Goal: Use online tool/utility: Utilize a website feature to perform a specific function

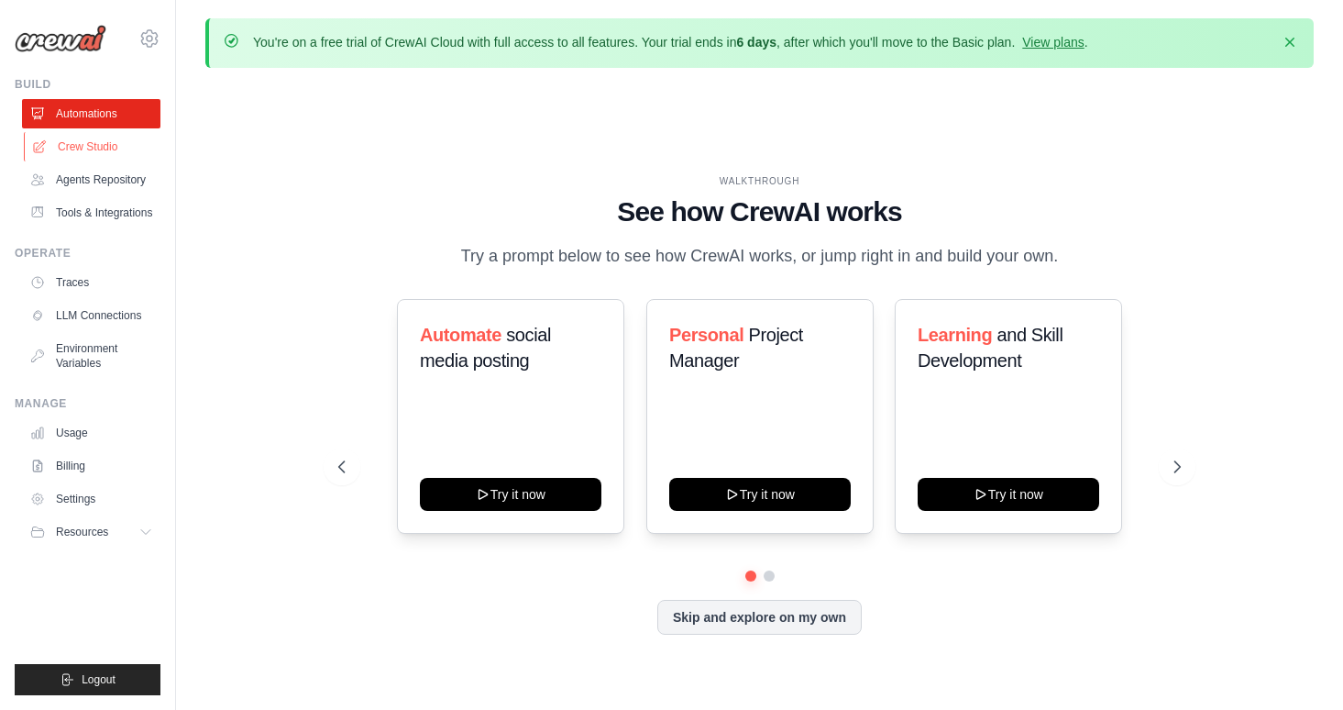
click at [86, 148] on link "Crew Studio" at bounding box center [93, 146] width 138 height 29
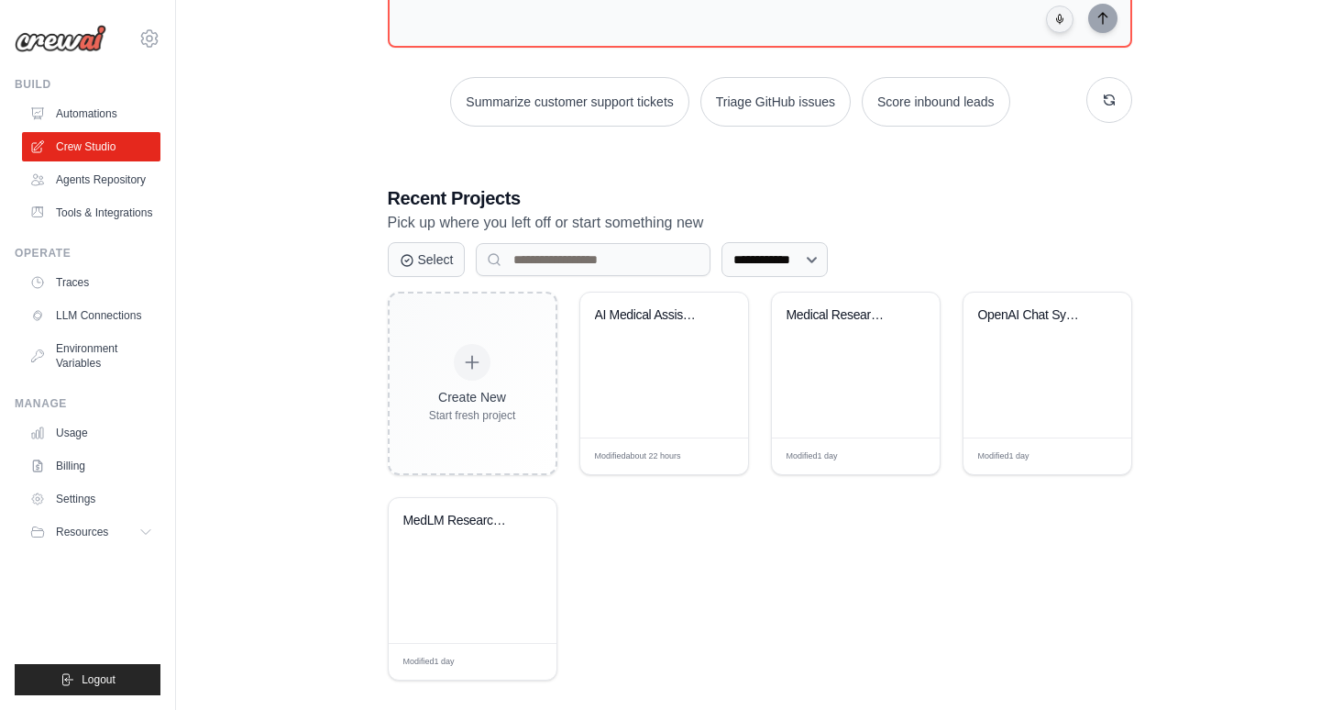
scroll to position [298, 0]
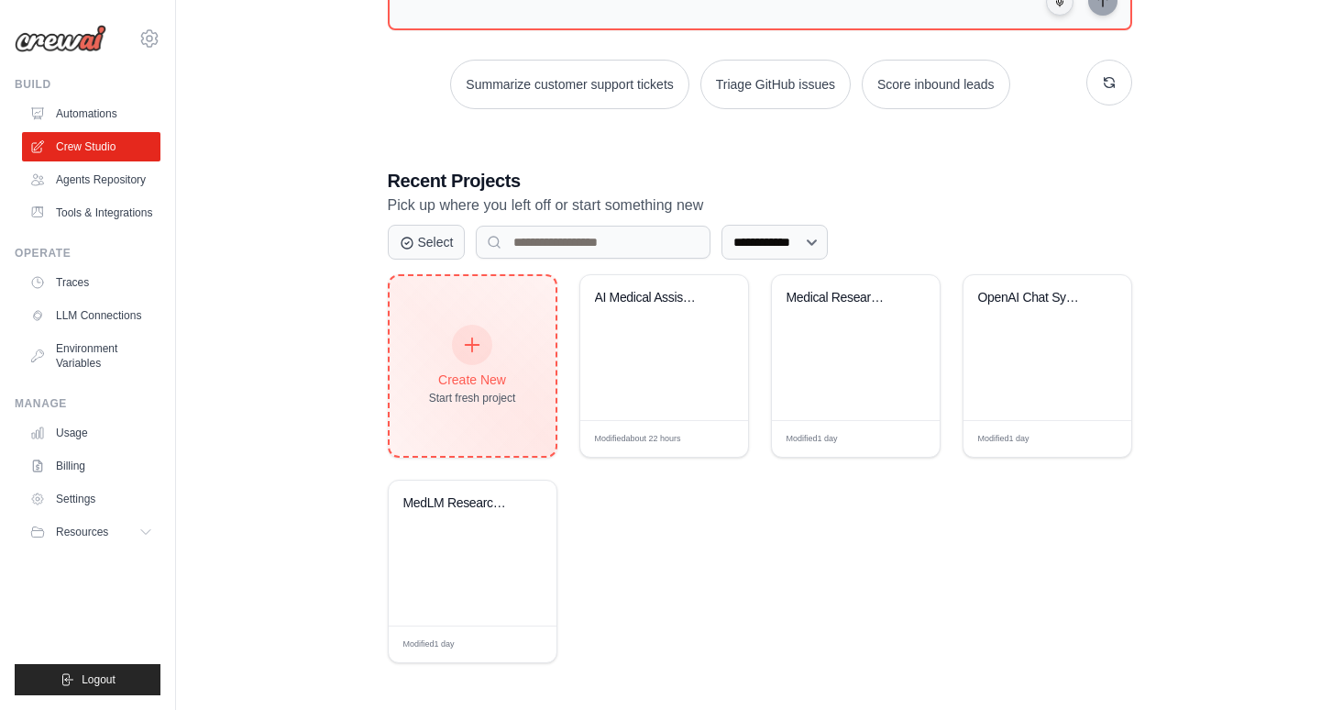
click at [467, 360] on div "Create New Start fresh project" at bounding box center [472, 365] width 87 height 79
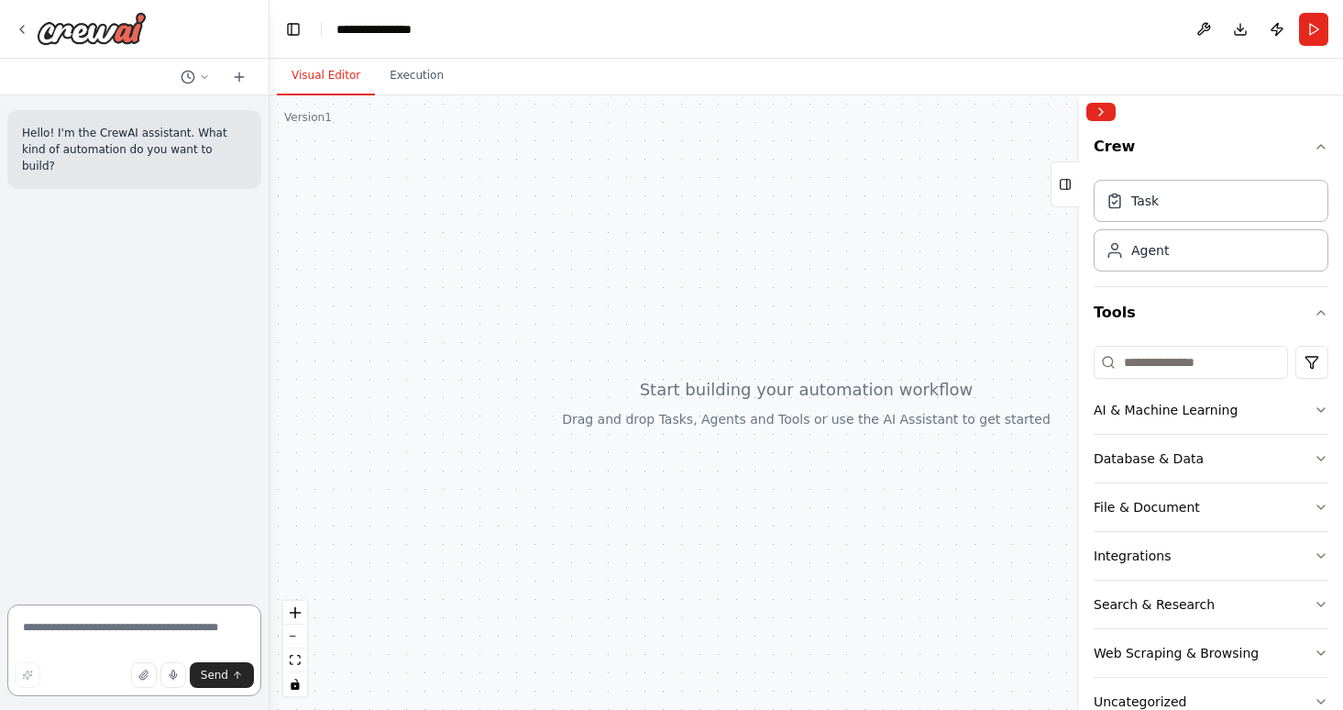
click at [91, 621] on textarea at bounding box center [134, 650] width 254 height 92
click at [76, 644] on textarea "**********" at bounding box center [134, 650] width 254 height 92
type textarea "**********"
click at [220, 678] on span "Send" at bounding box center [215, 675] width 28 height 15
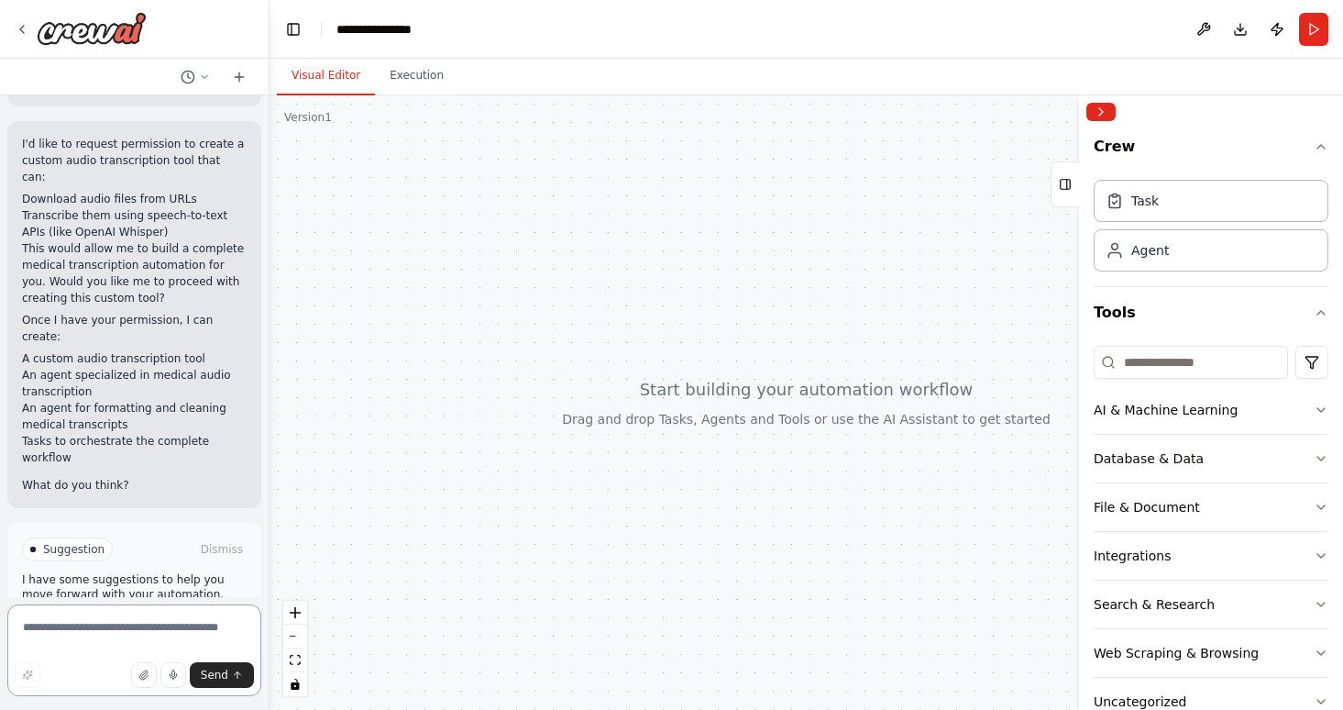
scroll to position [1343, 0]
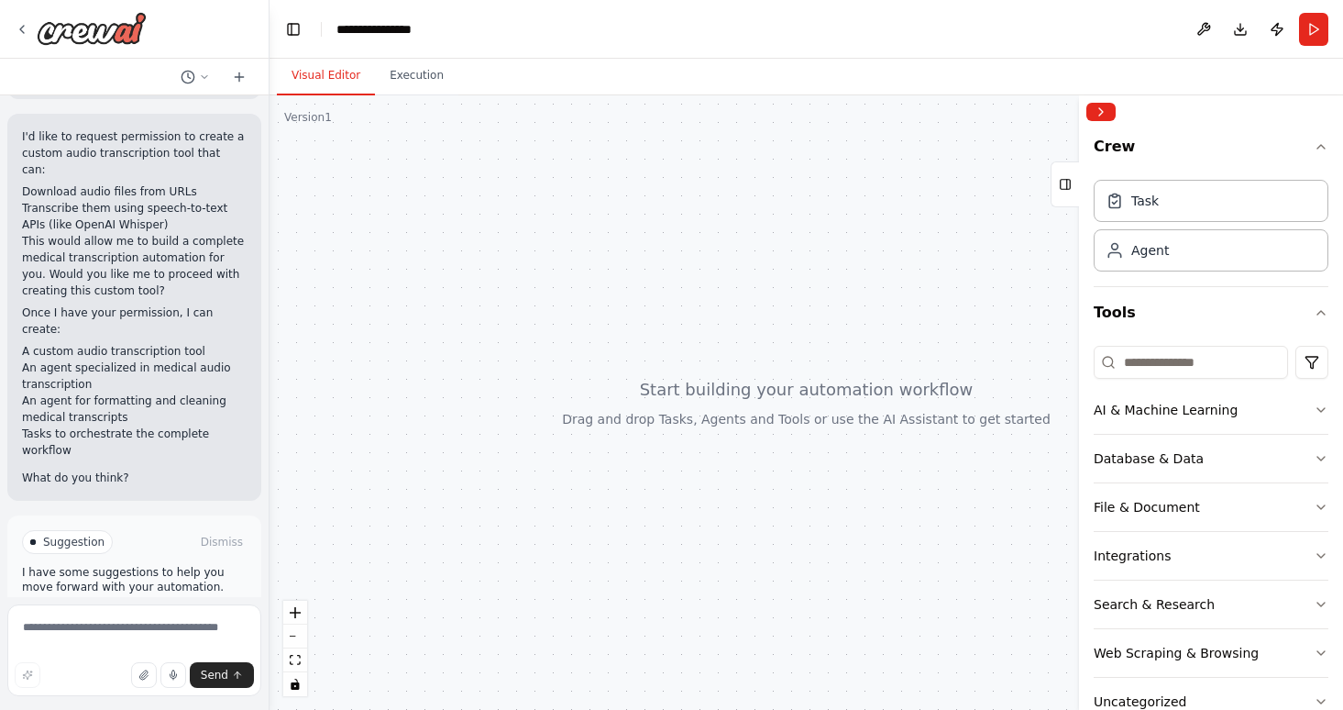
click at [158, 613] on span "Enable coding skills" at bounding box center [142, 620] width 108 height 15
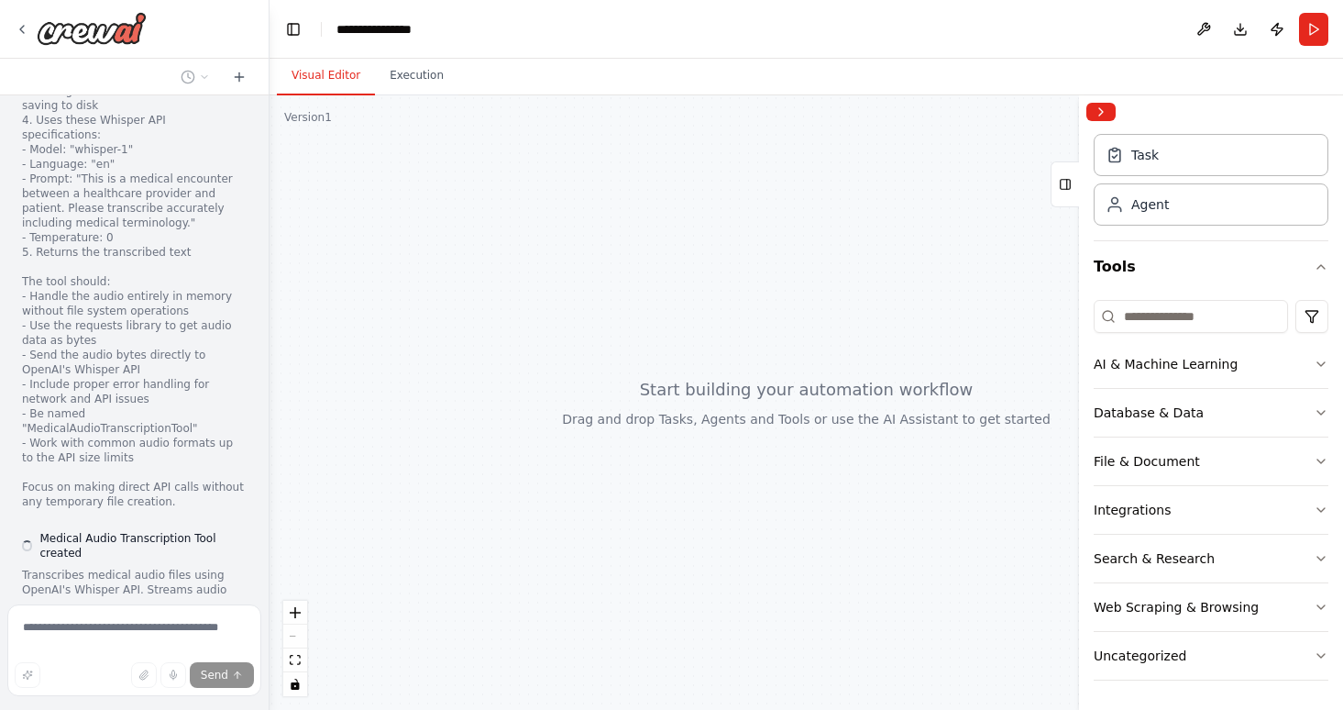
scroll to position [2797, 0]
click at [820, 677] on icon at bounding box center [819, 677] width 15 height 15
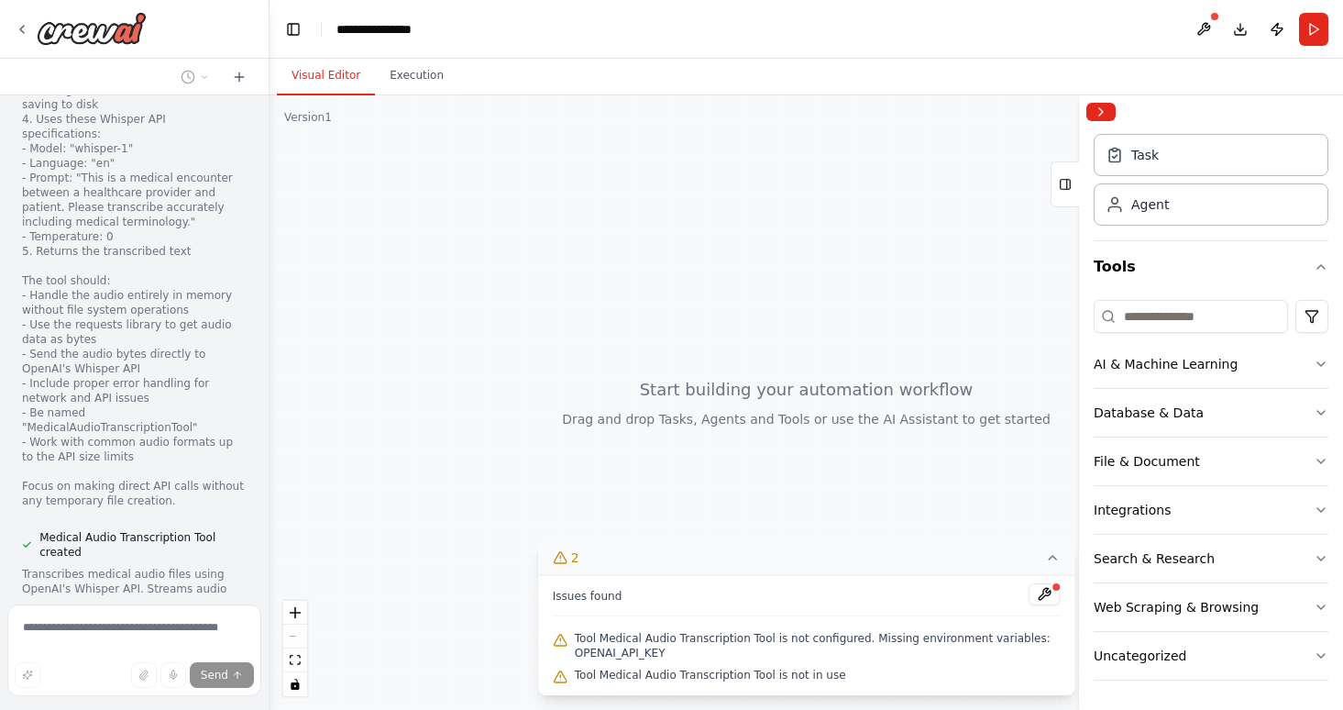
click at [436, 490] on div at bounding box center [807, 402] width 1074 height 614
drag, startPoint x: 514, startPoint y: 444, endPoint x: 426, endPoint y: 542, distance: 131.2
click at [424, 547] on div at bounding box center [807, 402] width 1074 height 614
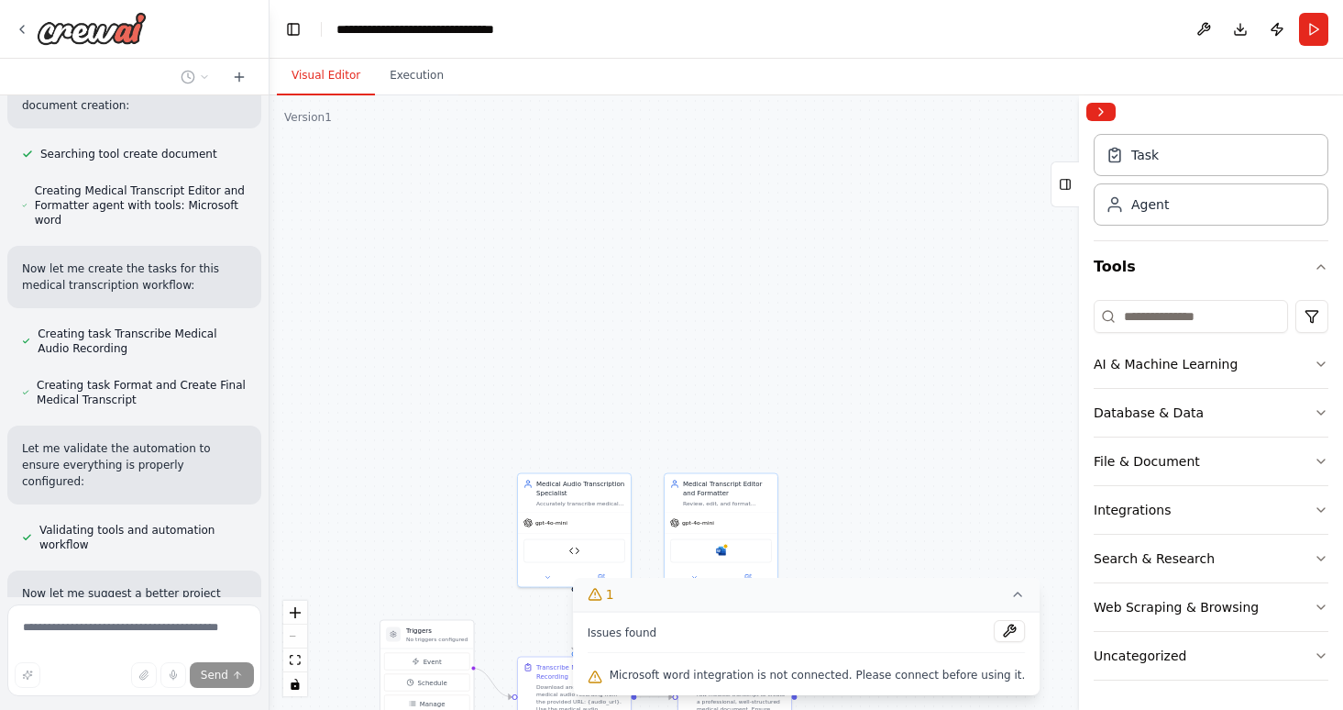
scroll to position [3619, 0]
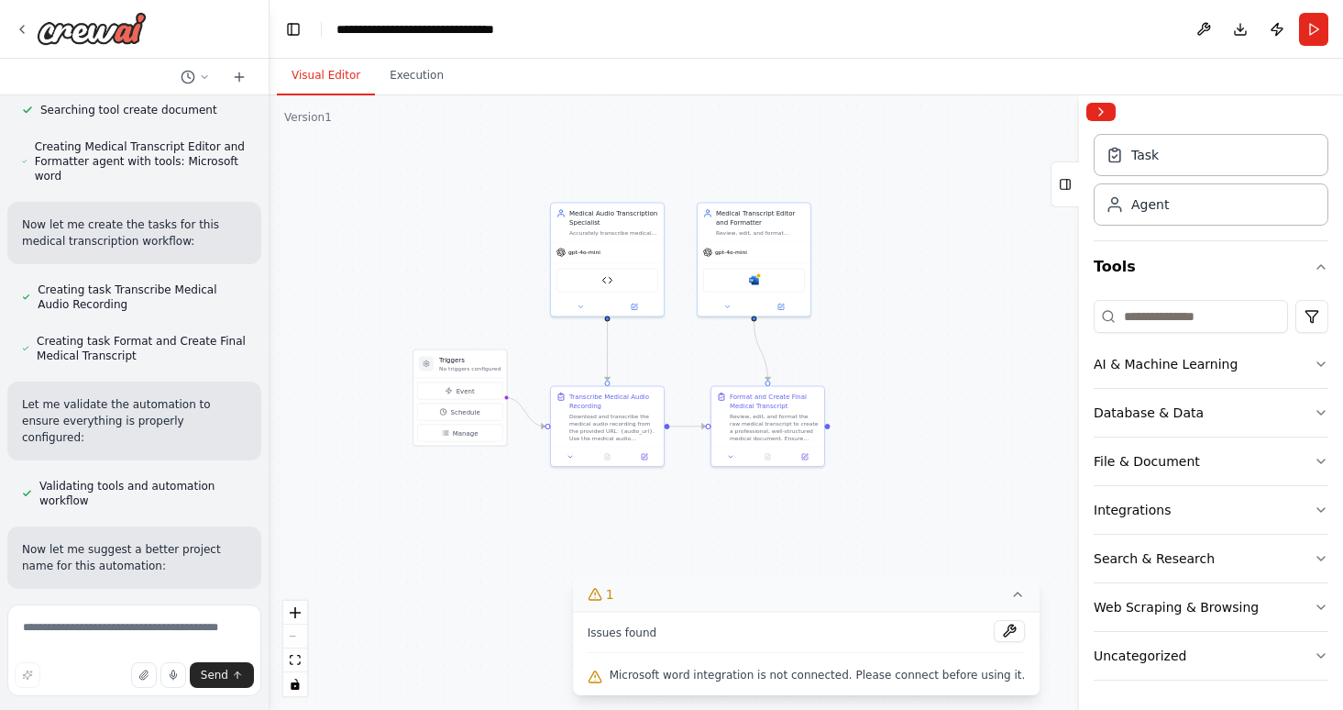
drag, startPoint x: 414, startPoint y: 426, endPoint x: 448, endPoint y: 149, distance: 279.9
click at [448, 149] on div ".deletable-edge-delete-btn { width: 20px; height: 20px; border: 0px solid #ffff…" at bounding box center [807, 402] width 1074 height 614
click at [647, 448] on icon at bounding box center [646, 448] width 6 height 6
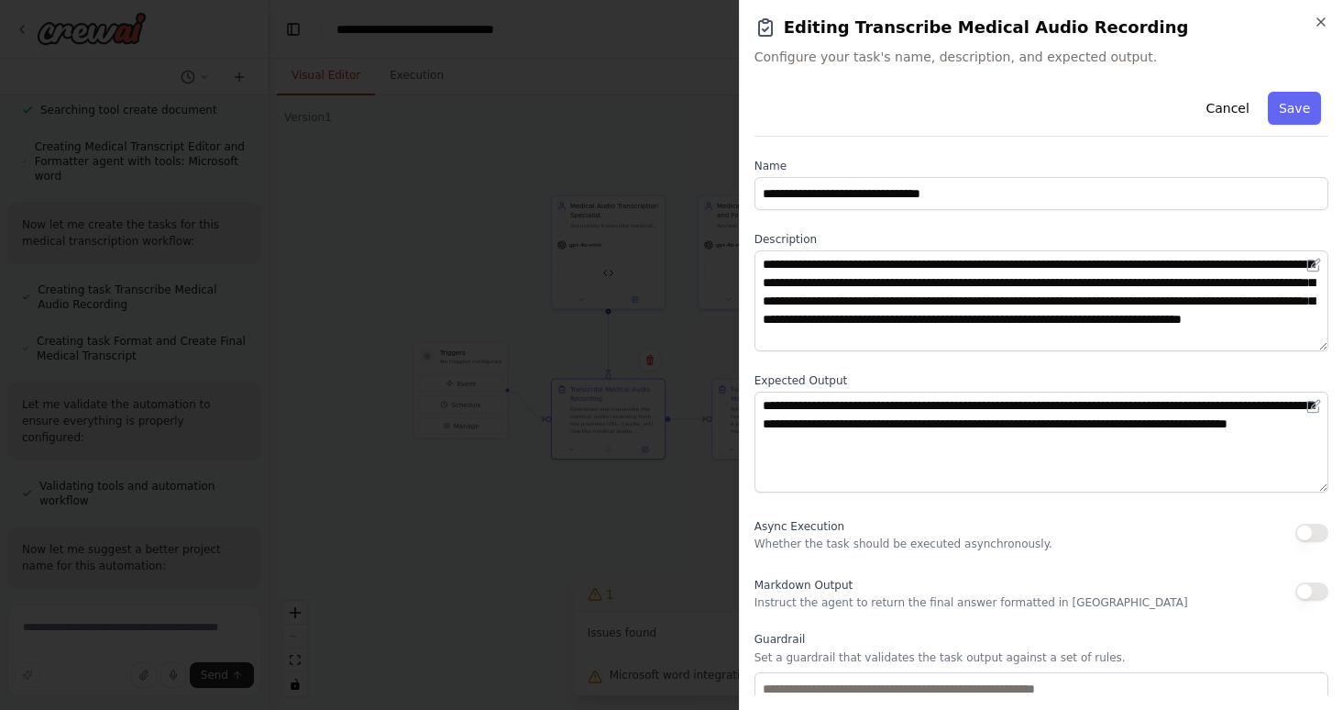
click at [1324, 11] on div "**********" at bounding box center [1041, 355] width 604 height 710
click at [1320, 15] on icon "button" at bounding box center [1321, 22] width 15 height 15
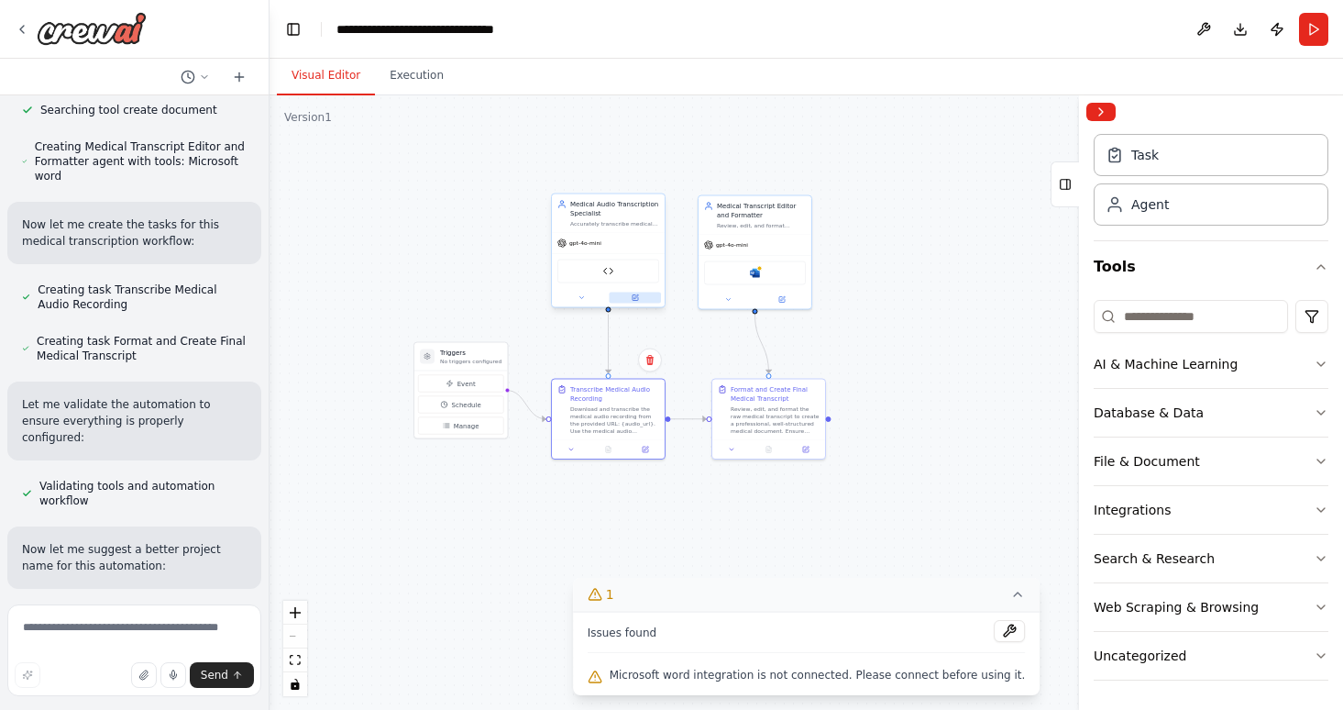
click at [641, 298] on button at bounding box center [636, 298] width 52 height 11
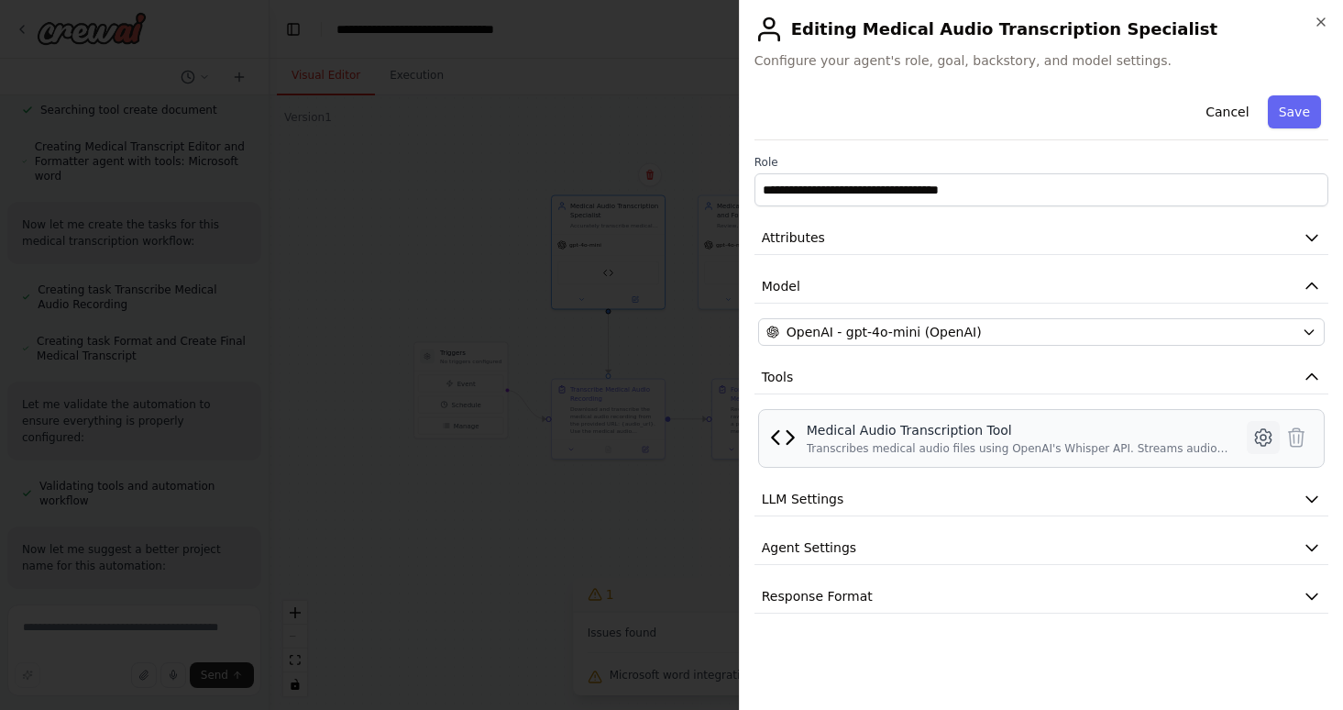
click at [1257, 440] on icon at bounding box center [1264, 437] width 22 height 22
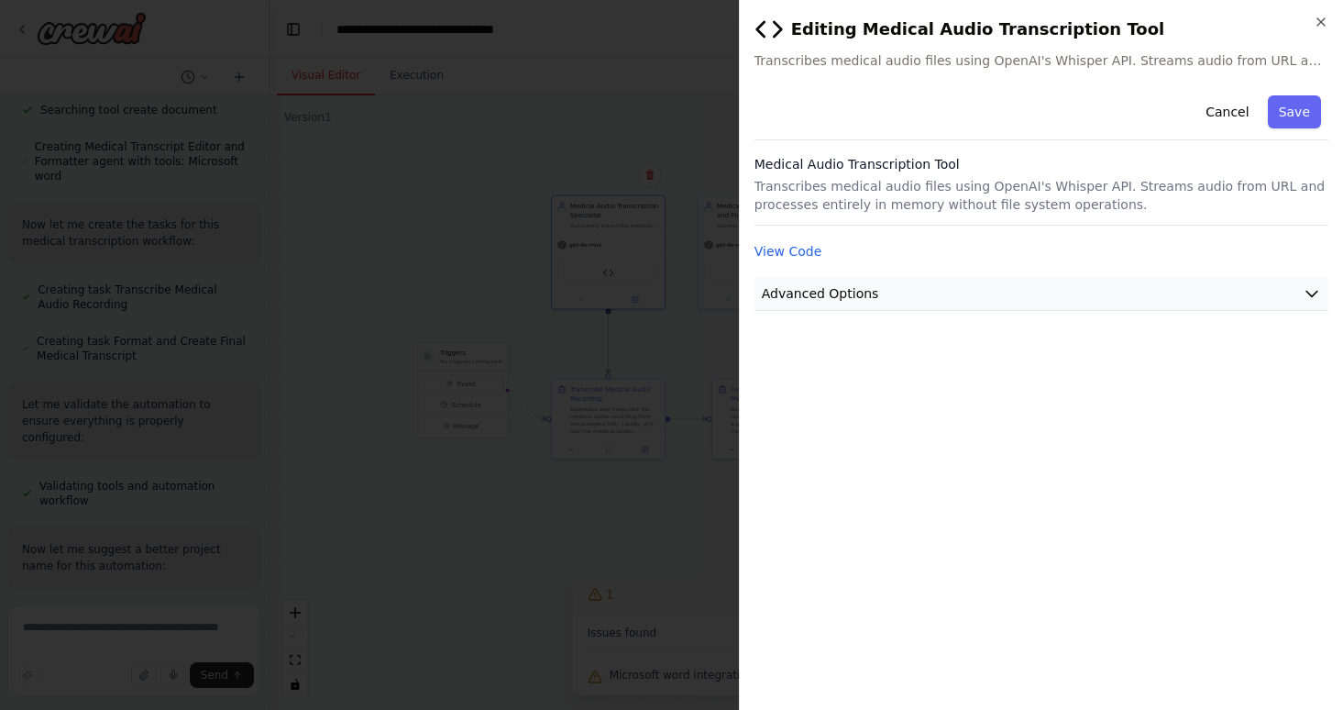
click at [1307, 293] on icon "button" at bounding box center [1312, 293] width 18 height 18
click at [791, 248] on button "View Code" at bounding box center [789, 251] width 68 height 18
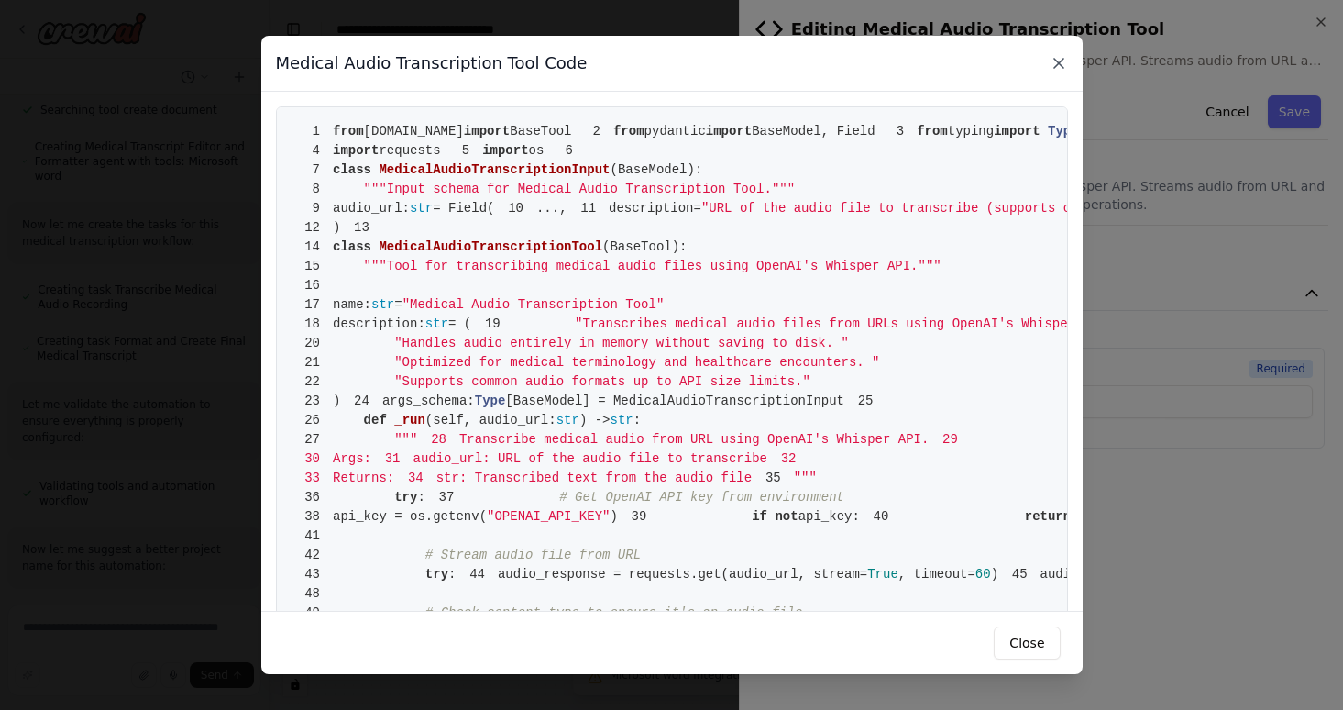
click at [1058, 61] on icon at bounding box center [1059, 63] width 18 height 18
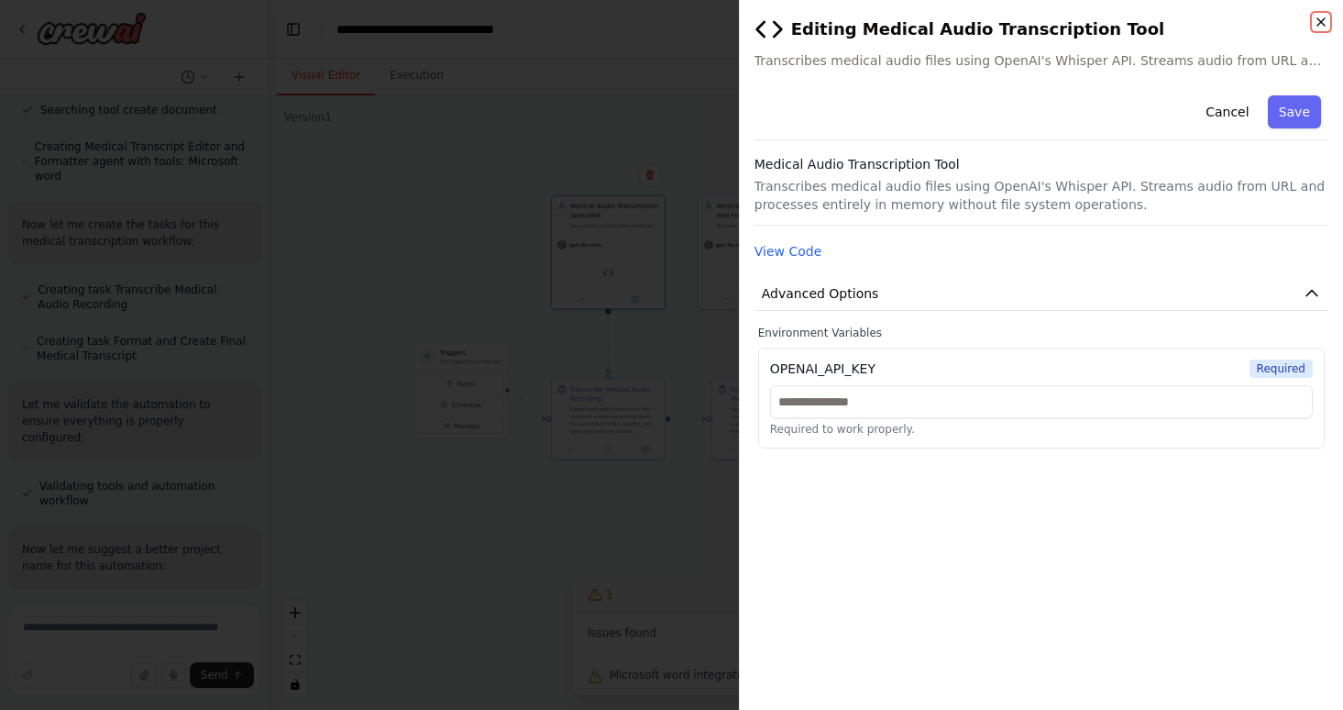
click at [1323, 21] on icon "button" at bounding box center [1321, 22] width 15 height 15
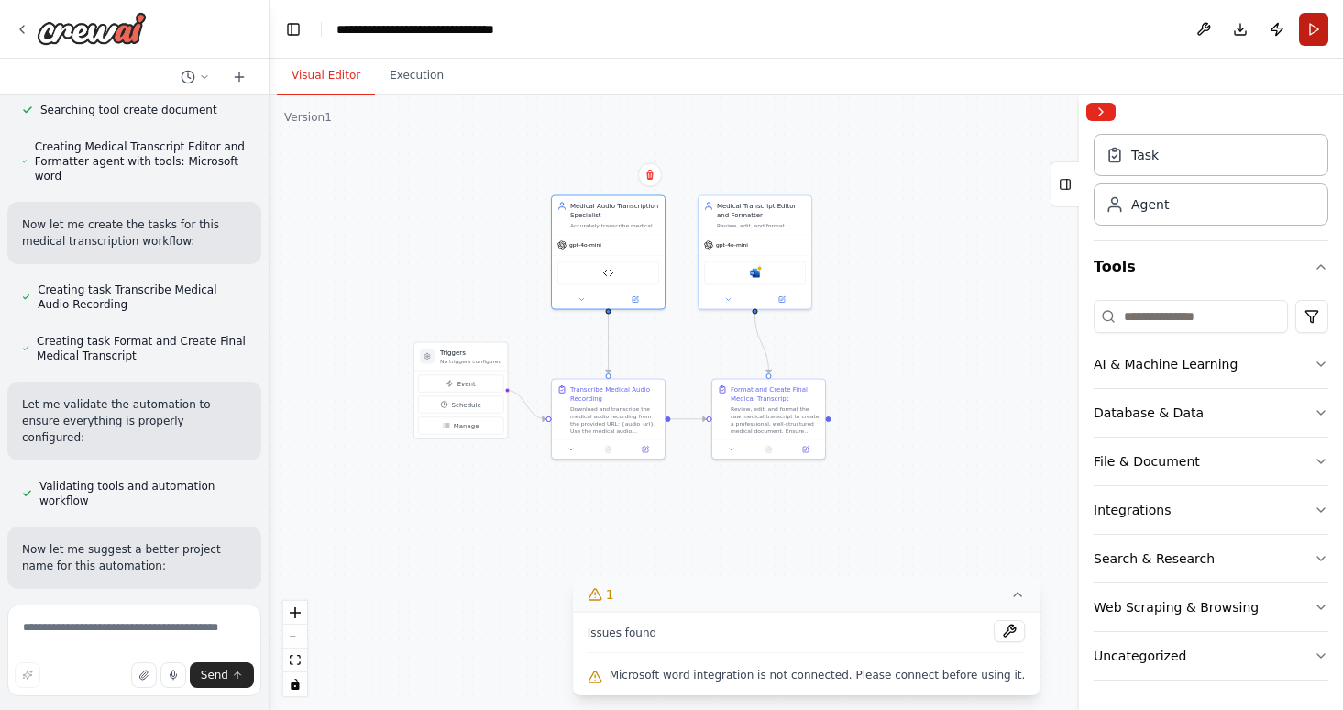
click at [1316, 31] on button "Run" at bounding box center [1313, 29] width 29 height 33
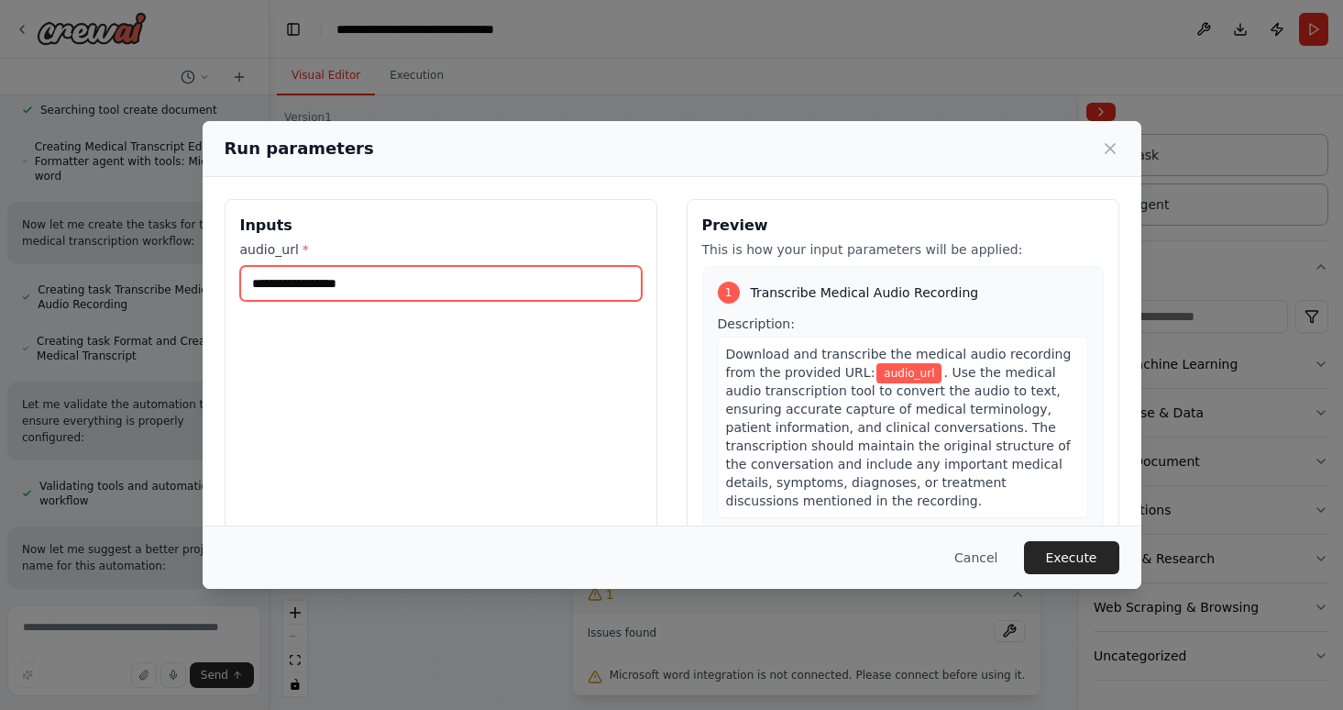
click at [330, 277] on input "audio_url *" at bounding box center [441, 283] width 402 height 35
paste input "**********"
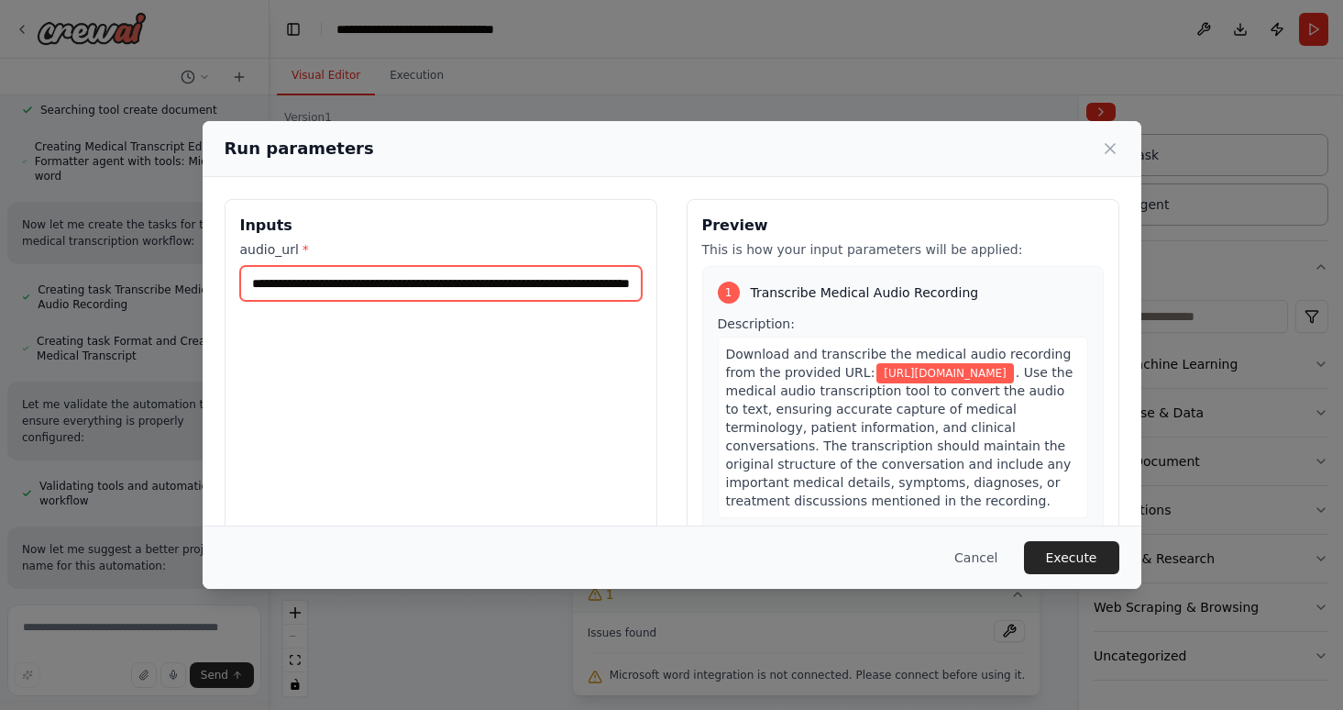
scroll to position [0, 160]
type input "**********"
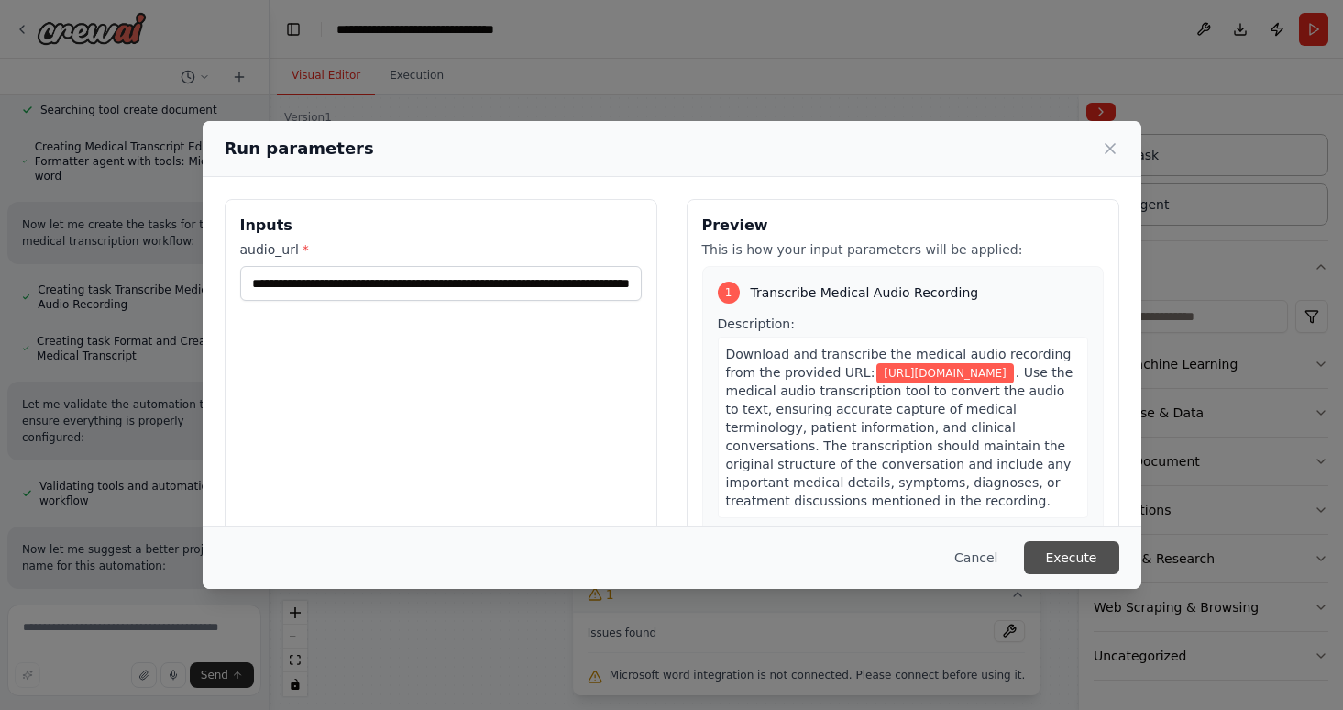
scroll to position [0, 0]
click at [1071, 556] on button "Execute" at bounding box center [1071, 557] width 95 height 33
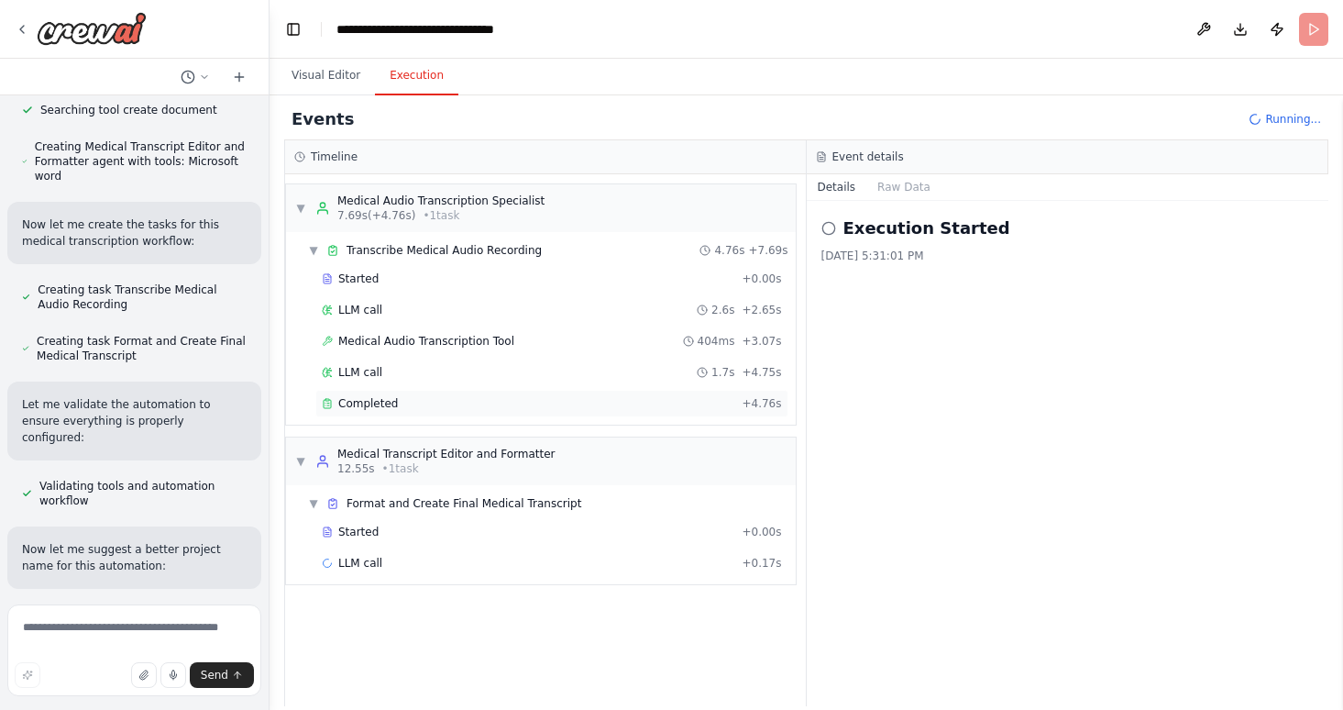
click at [666, 402] on div "Completed" at bounding box center [528, 403] width 413 height 15
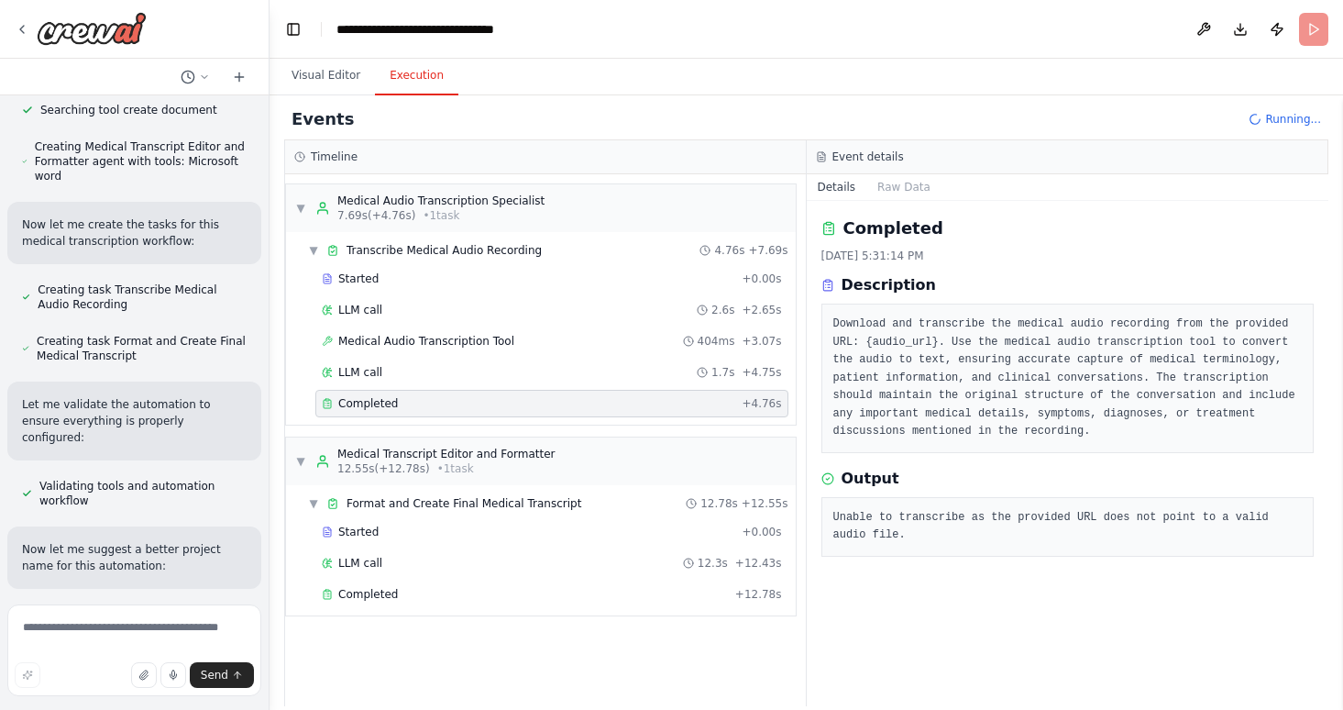
click at [1280, 121] on div "Events Running..." at bounding box center [806, 119] width 1044 height 41
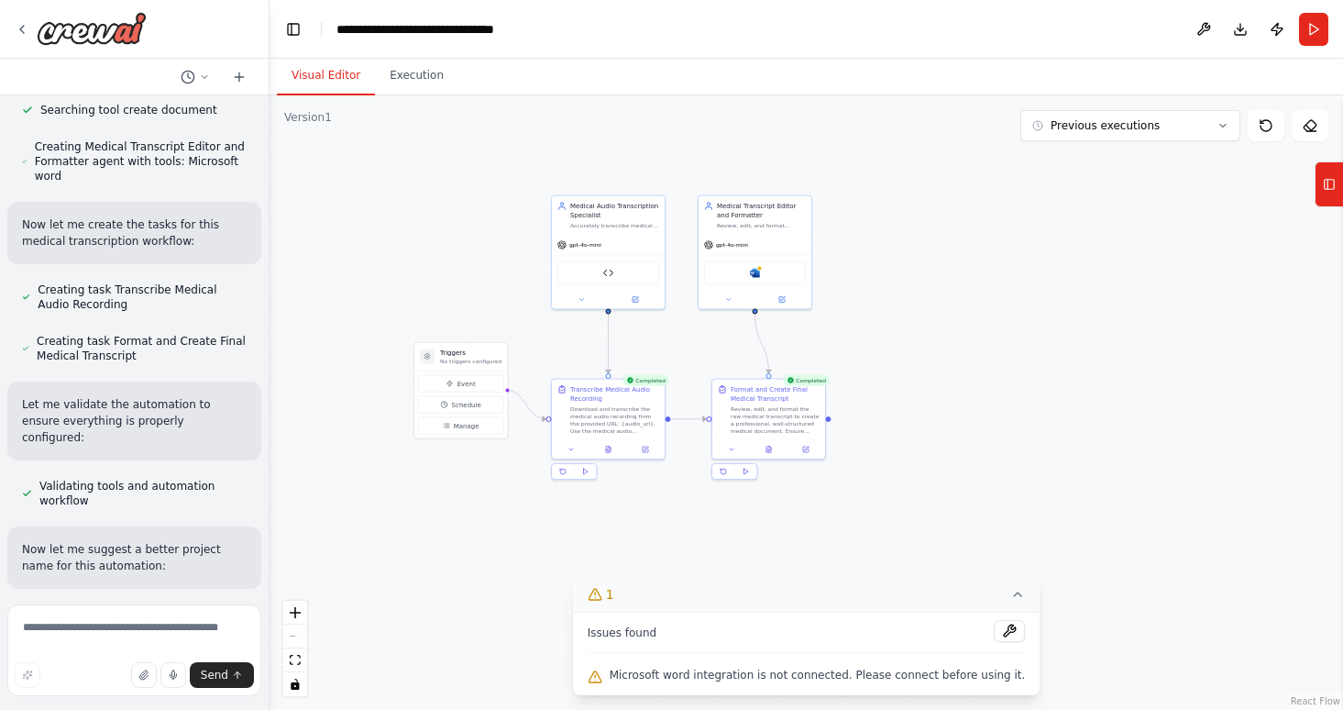
click at [329, 76] on button "Visual Editor" at bounding box center [326, 76] width 98 height 39
click at [1310, 29] on button "Run" at bounding box center [1313, 29] width 29 height 33
click at [1001, 630] on button at bounding box center [1009, 631] width 31 height 22
click at [970, 547] on div ".deletable-edge-delete-btn { width: 20px; height: 20px; border: 0px solid #ffff…" at bounding box center [807, 402] width 1074 height 614
click at [990, 487] on div ".deletable-edge-delete-btn { width: 20px; height: 20px; border: 0px solid #ffff…" at bounding box center [807, 402] width 1074 height 614
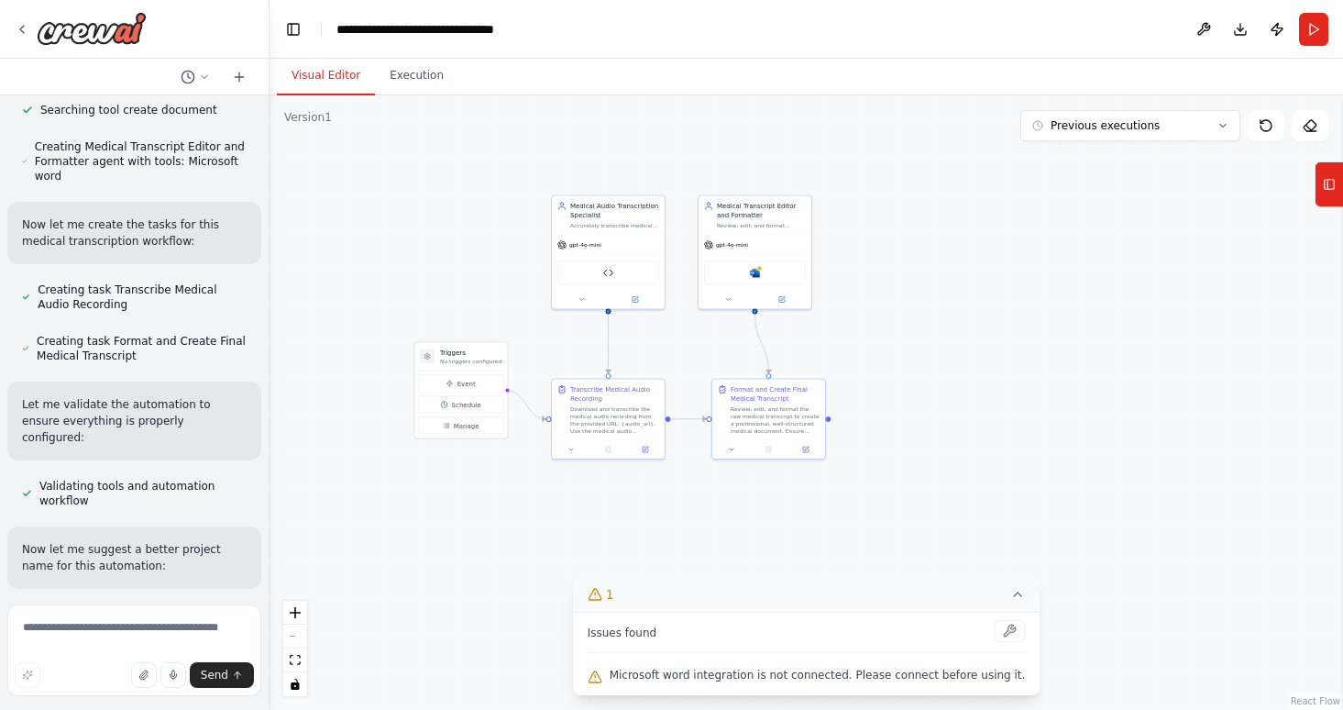
click at [1011, 593] on icon at bounding box center [1018, 594] width 15 height 15
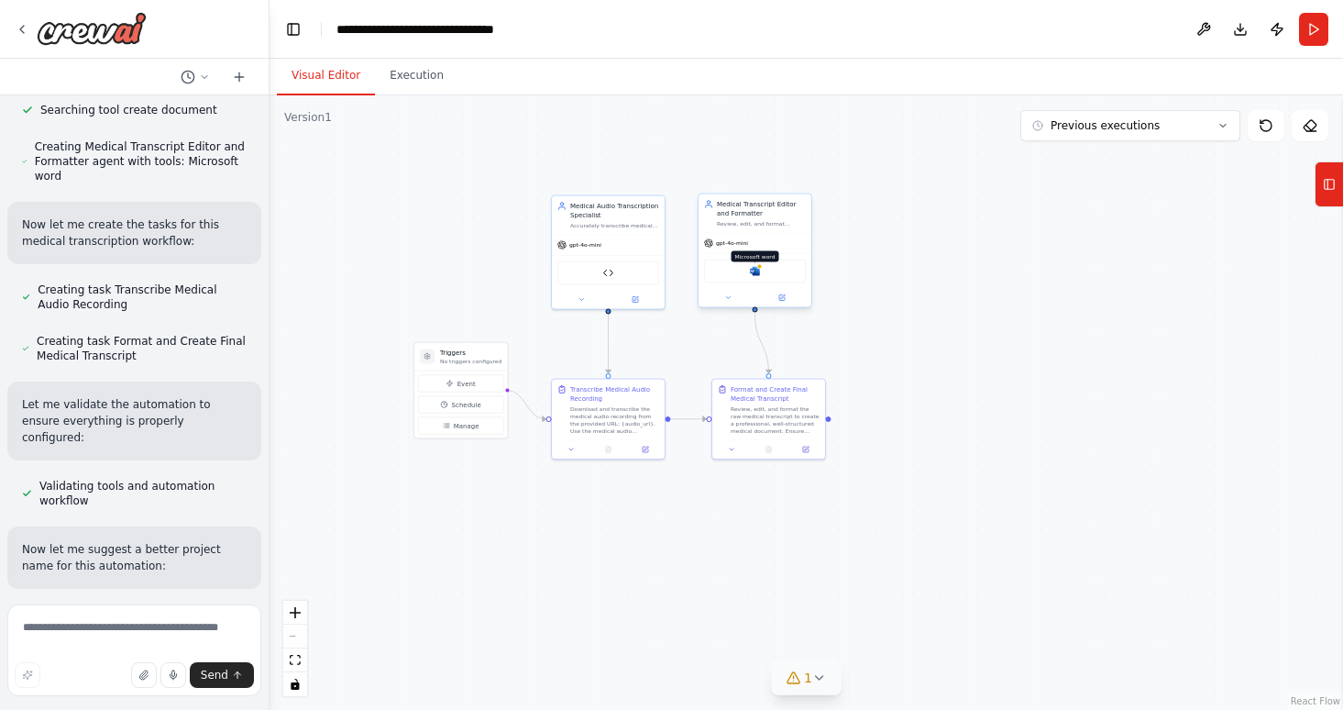
click at [756, 271] on img at bounding box center [755, 271] width 11 height 11
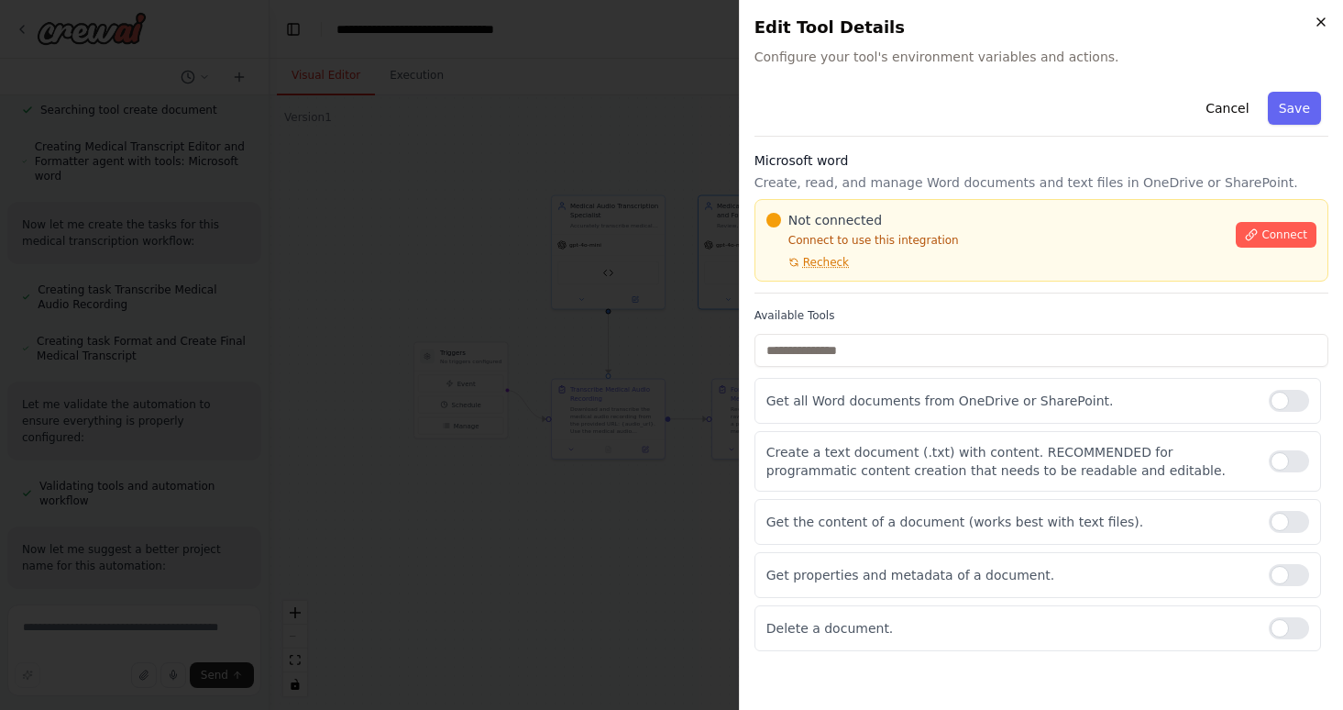
click at [1324, 19] on icon "button" at bounding box center [1321, 22] width 15 height 15
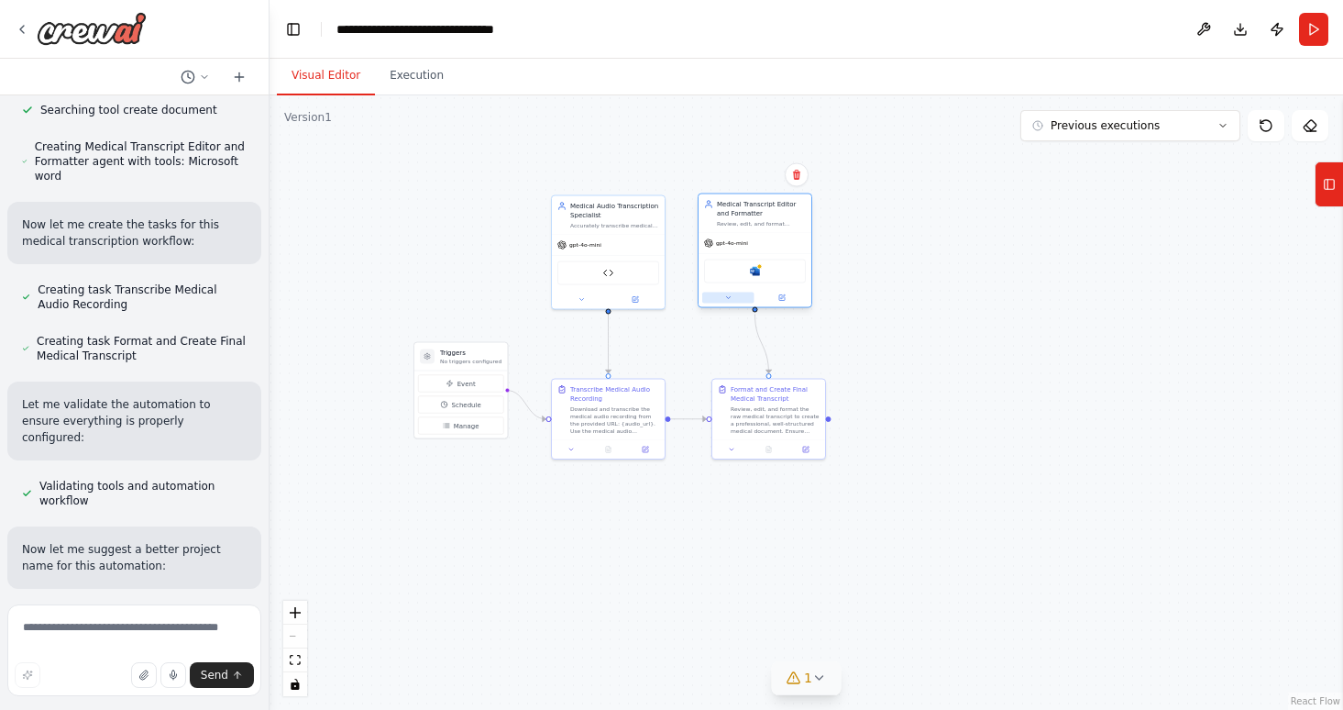
click at [729, 301] on button at bounding box center [728, 298] width 52 height 11
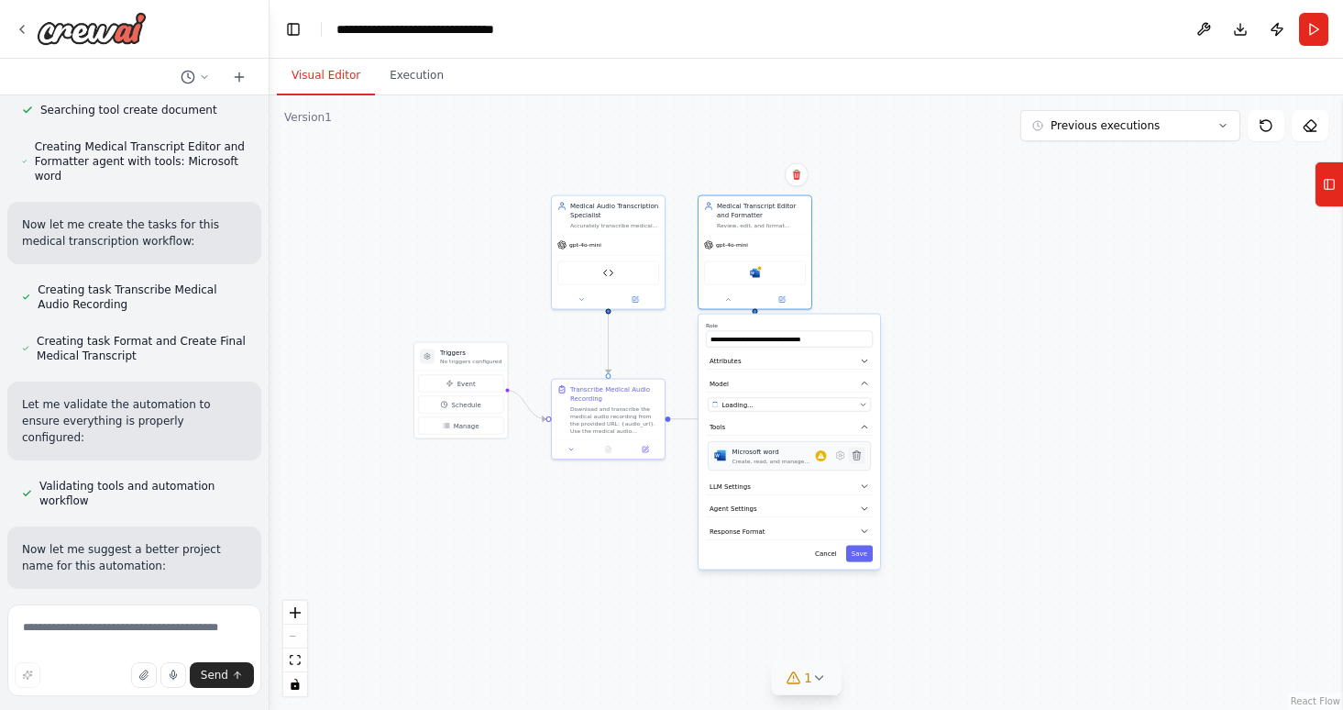
click at [857, 458] on icon at bounding box center [856, 455] width 7 height 9
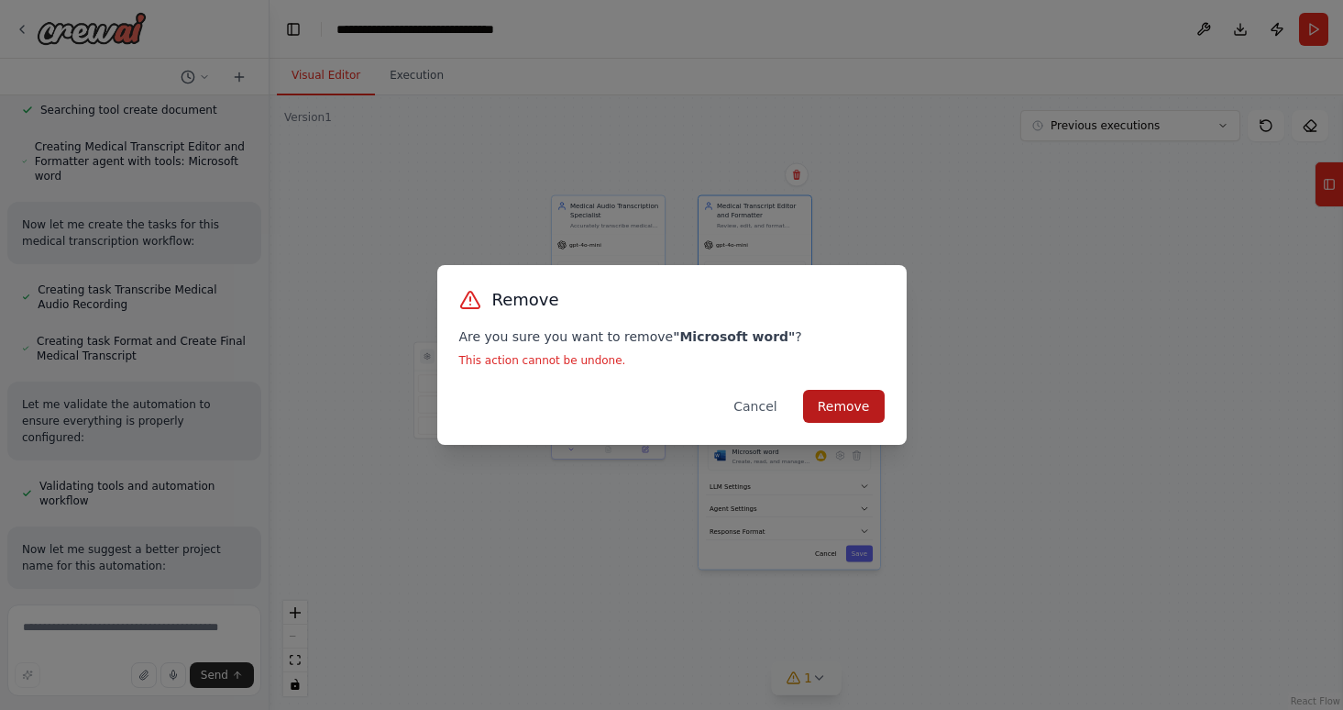
click at [845, 403] on button "Remove" at bounding box center [844, 406] width 82 height 33
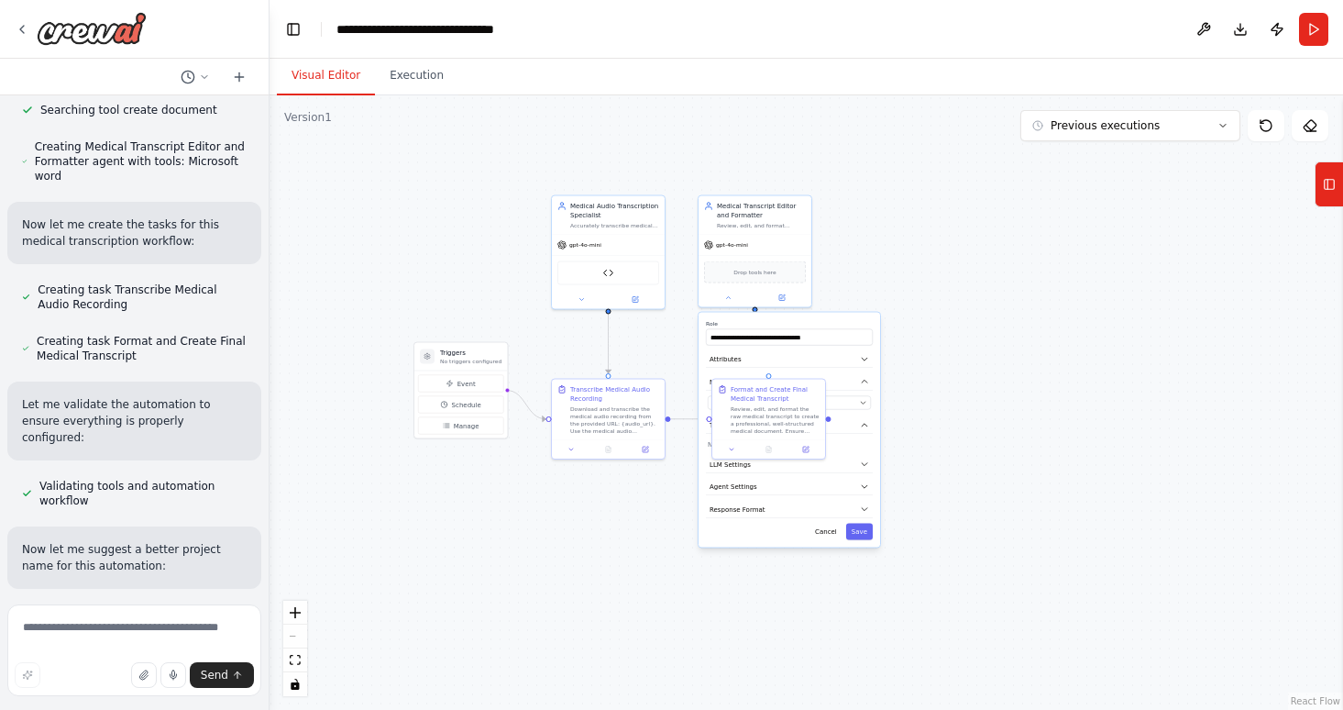
click at [936, 319] on div ".deletable-edge-delete-btn { width: 20px; height: 20px; border: 0px solid #ffff…" at bounding box center [807, 402] width 1074 height 614
click at [723, 303] on div at bounding box center [755, 296] width 113 height 18
click at [724, 298] on icon at bounding box center [727, 296] width 7 height 7
click at [1309, 27] on button "Run" at bounding box center [1313, 29] width 29 height 33
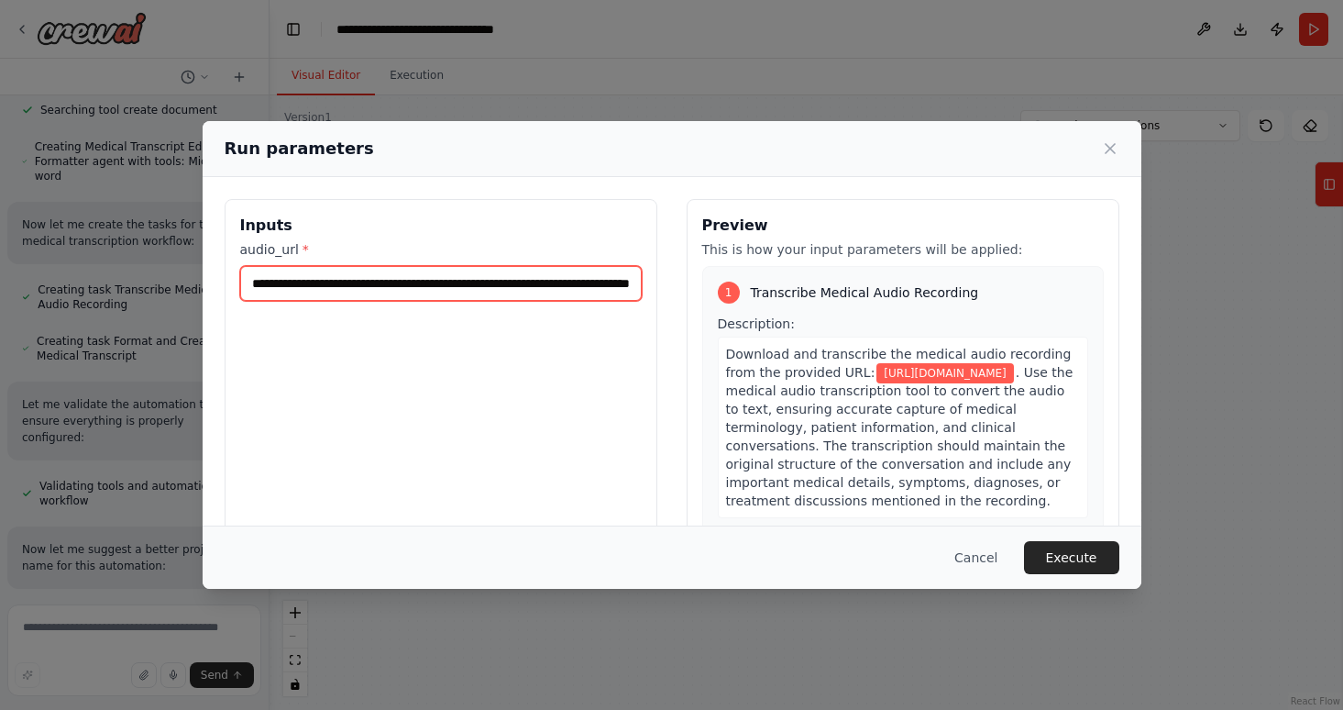
click at [461, 284] on input "**********" at bounding box center [441, 283] width 402 height 35
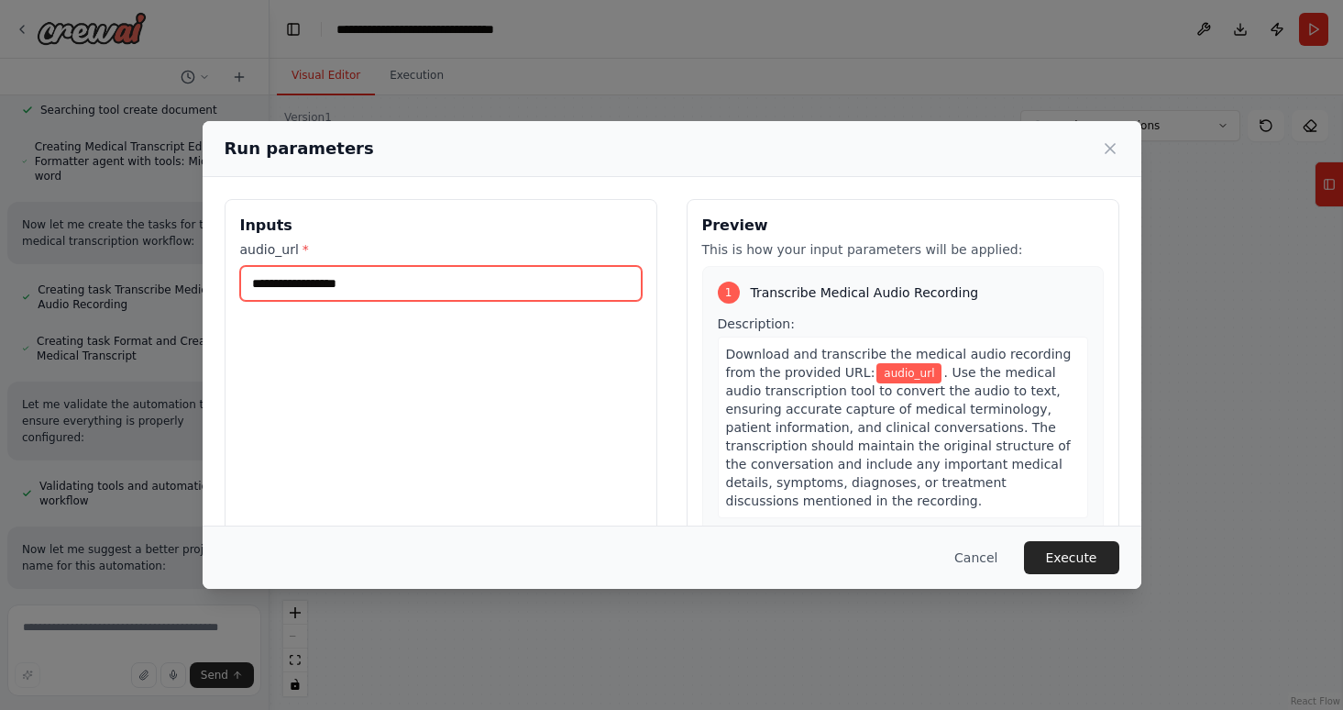
paste input "**********"
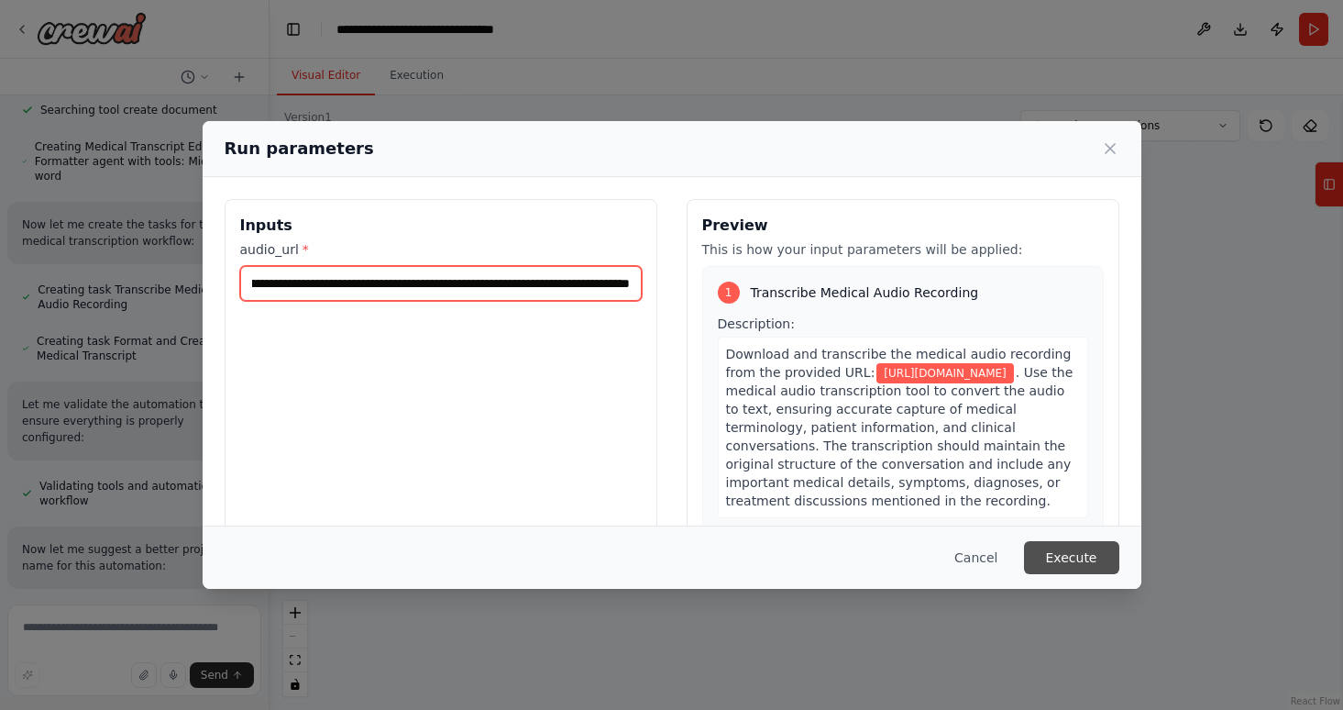
type input "**********"
click at [1073, 560] on button "Execute" at bounding box center [1071, 557] width 95 height 33
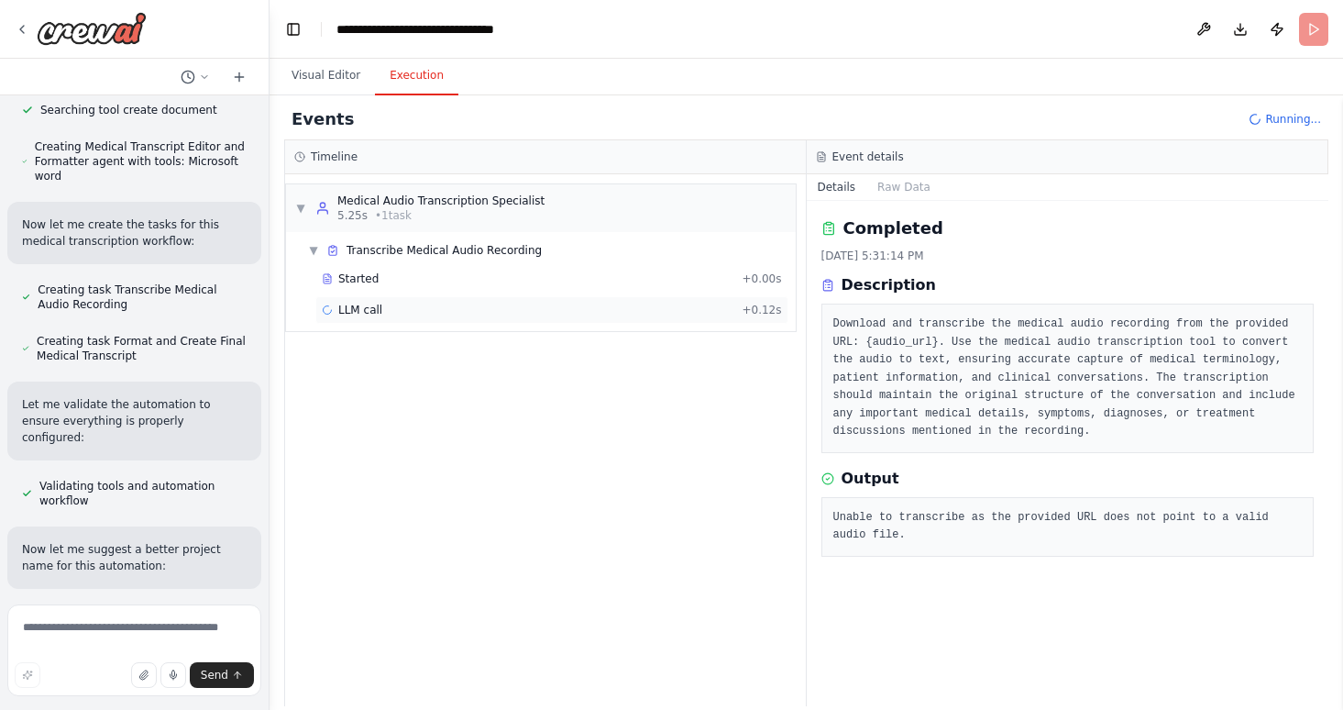
click at [495, 306] on div "LLM call + 0.12s" at bounding box center [552, 310] width 460 height 15
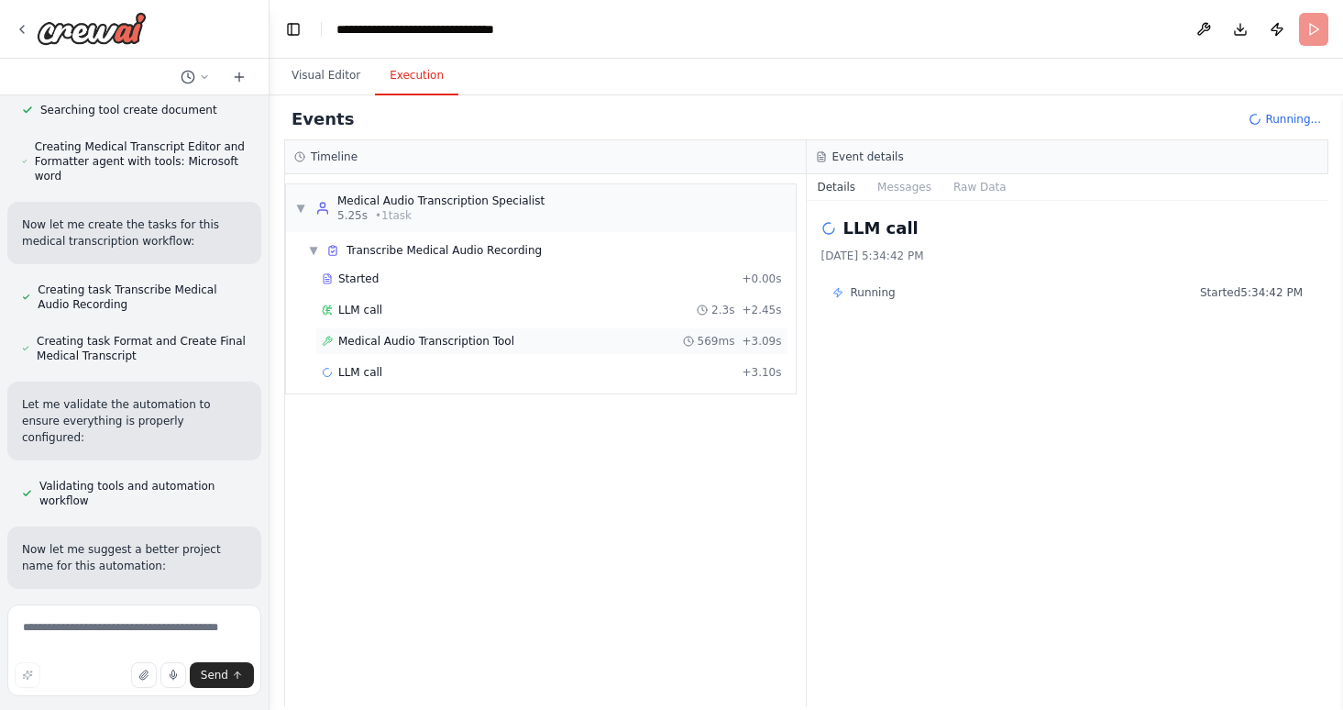
click at [492, 339] on span "Medical Audio Transcription Tool" at bounding box center [426, 341] width 176 height 15
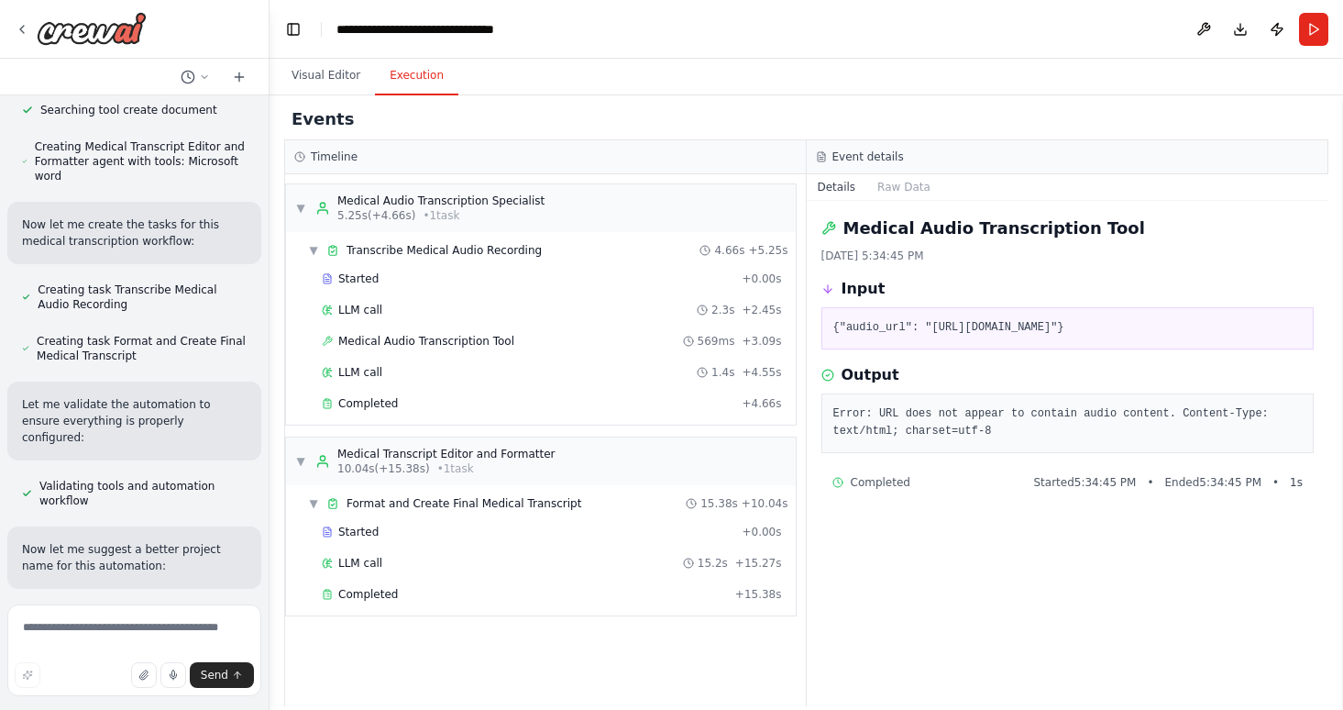
drag, startPoint x: 840, startPoint y: 345, endPoint x: 840, endPoint y: 361, distance: 16.5
click at [840, 337] on pre "{"audio_url": "https://www.dropbox.com/scl/fi/01e7eedst3491qhomxj4o/Backpainvis…" at bounding box center [1069, 328] width 470 height 18
copy pre "https://www.dropbox.com/scl/fi/01e7eedst3491qhomxj4o/Backpainvisit.mp3"
click at [1143, 337] on pre "{"audio_url": "https://www.dropbox.com/scl/fi/01e7eedst3491qhomxj4o/Backpainvis…" at bounding box center [1069, 328] width 470 height 18
click at [1170, 337] on pre "{"audio_url": "https://www.dropbox.com/scl/fi/01e7eedst3491qhomxj4o/Backpainvis…" at bounding box center [1069, 328] width 470 height 18
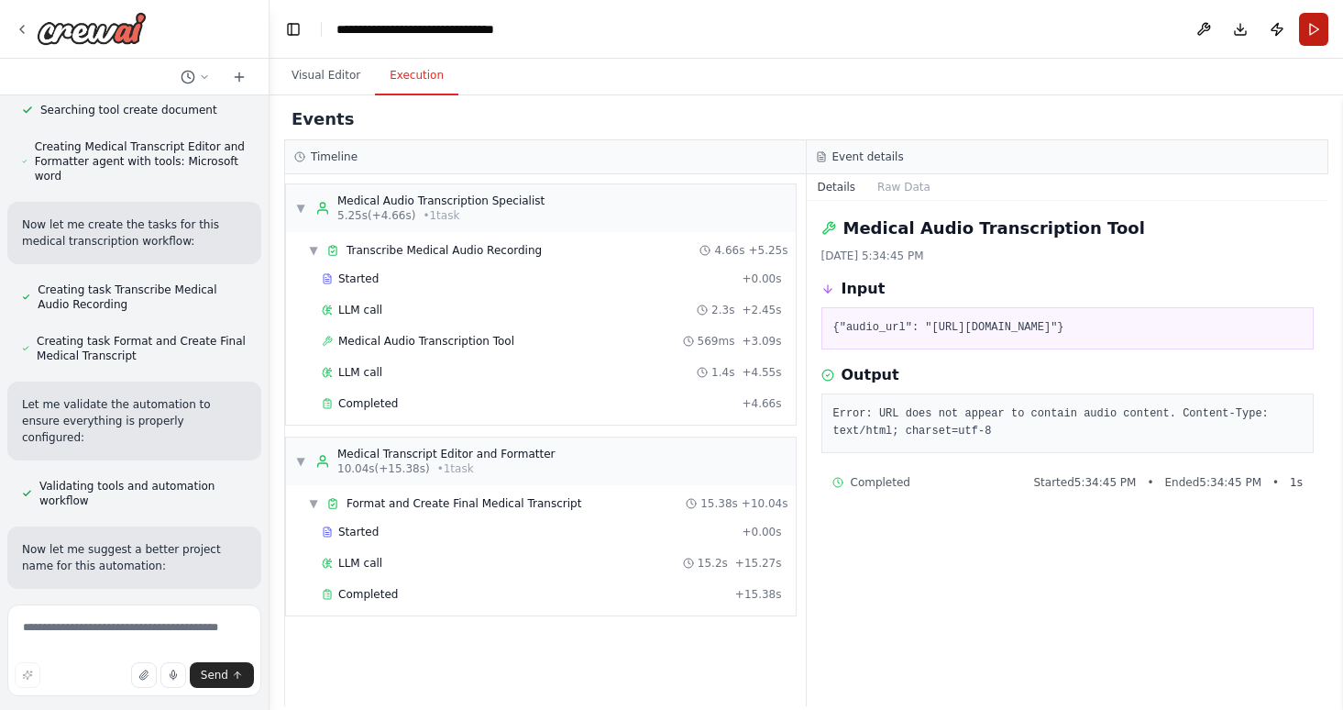
click at [1309, 26] on button "Run" at bounding box center [1313, 29] width 29 height 33
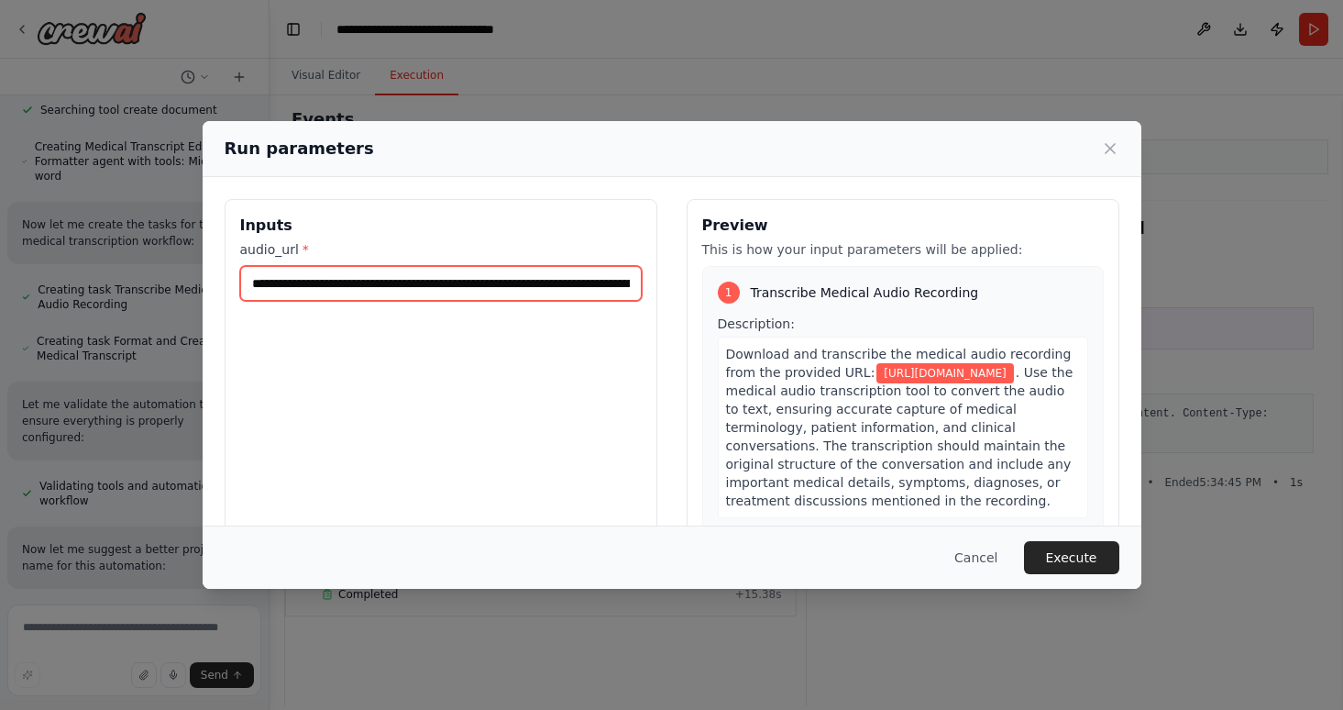
click at [554, 291] on input "**********" at bounding box center [441, 283] width 402 height 35
type input "**********"
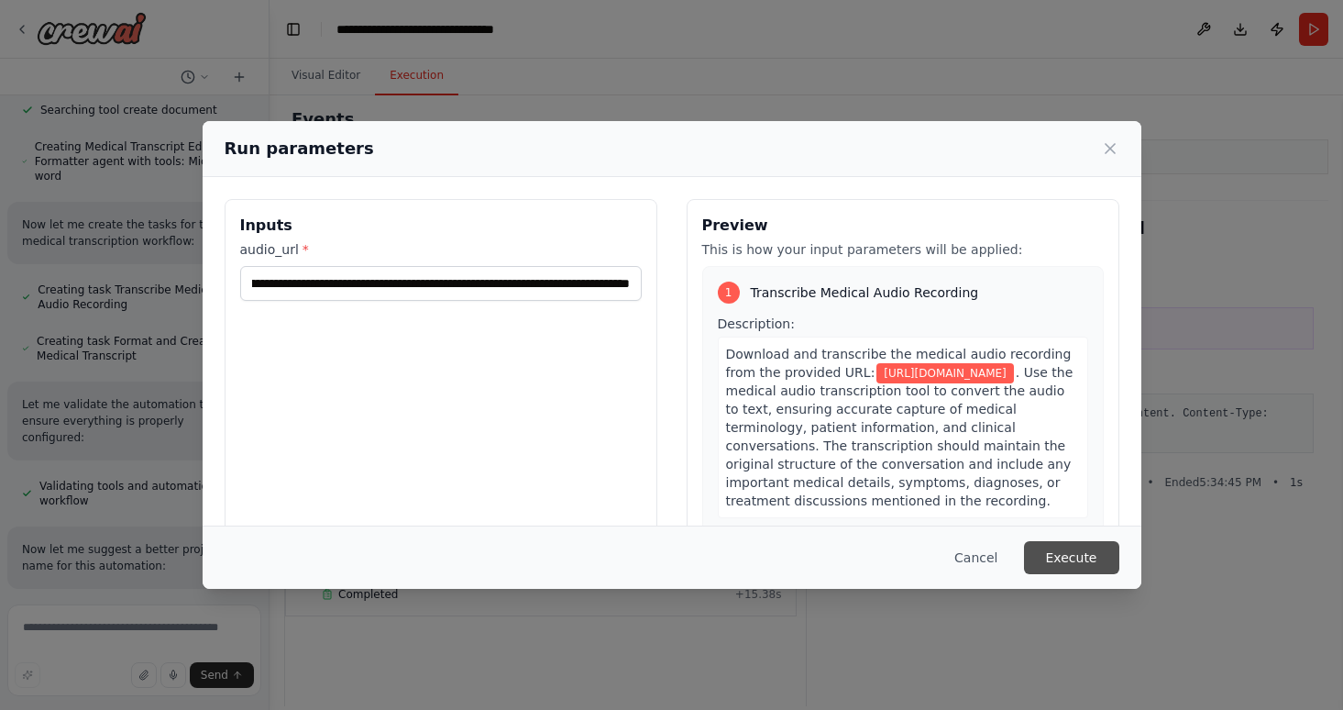
click at [1079, 560] on button "Execute" at bounding box center [1071, 557] width 95 height 33
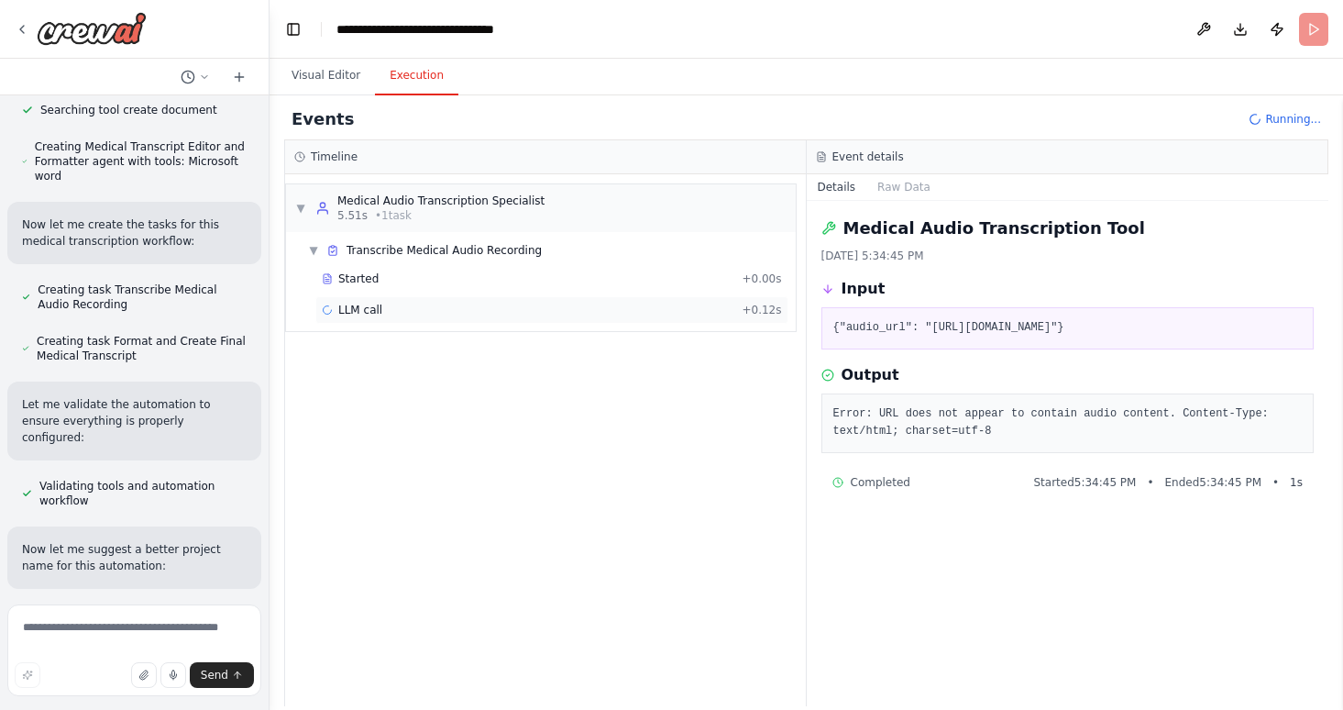
click at [477, 316] on div "LLM call + 0.12s" at bounding box center [552, 310] width 460 height 15
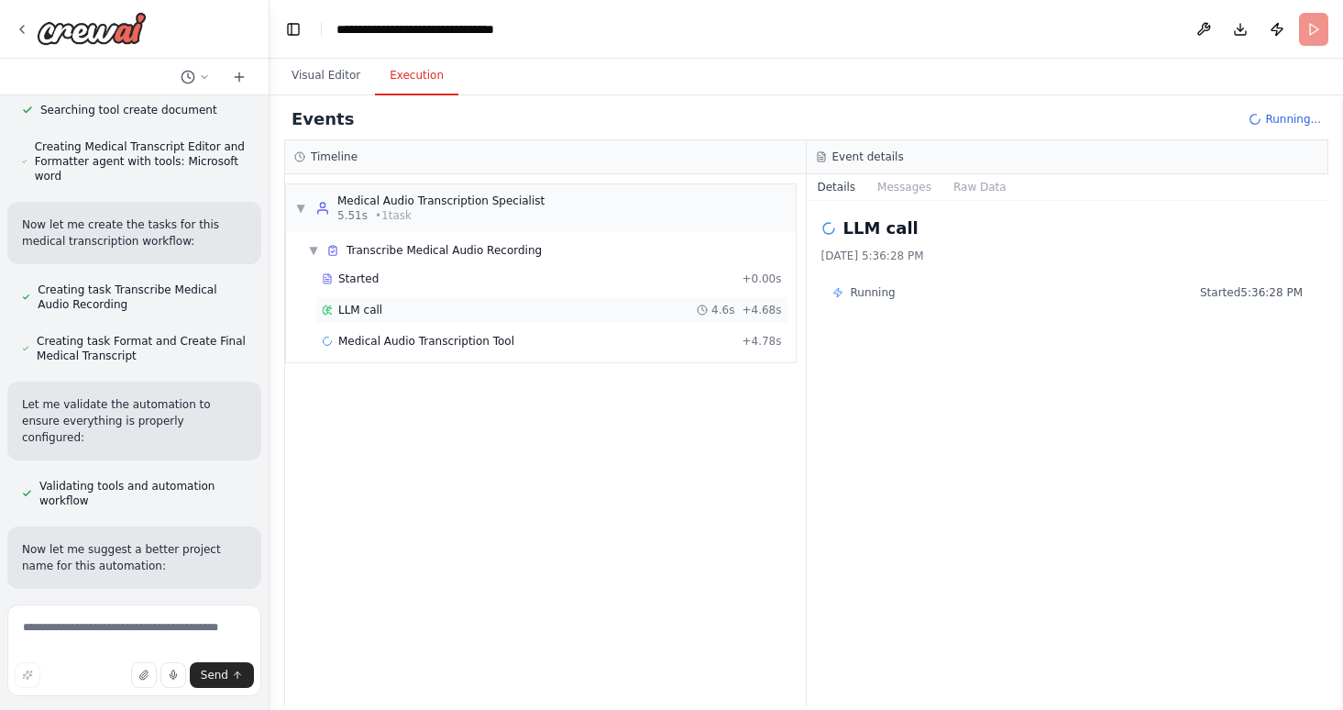
click at [491, 313] on div "LLM call 4.6s + 4.68s" at bounding box center [552, 310] width 460 height 15
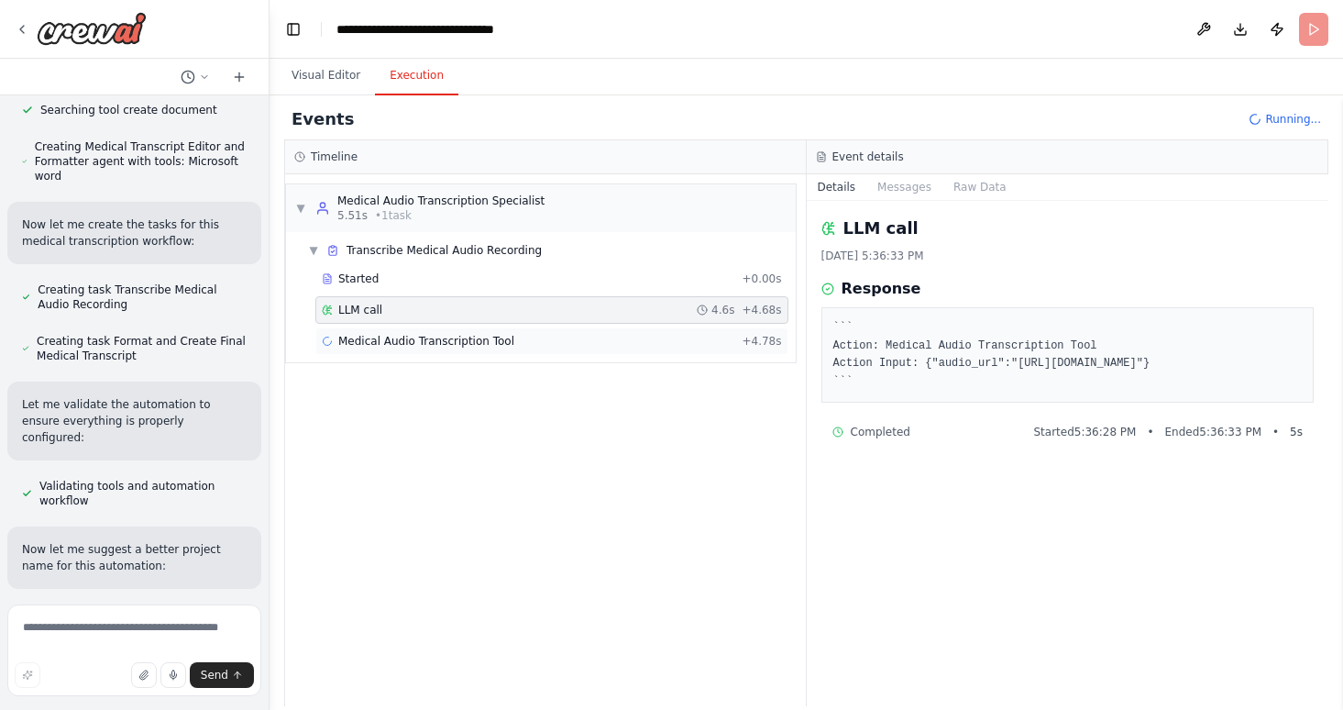
click at [484, 336] on span "Medical Audio Transcription Tool" at bounding box center [426, 341] width 176 height 15
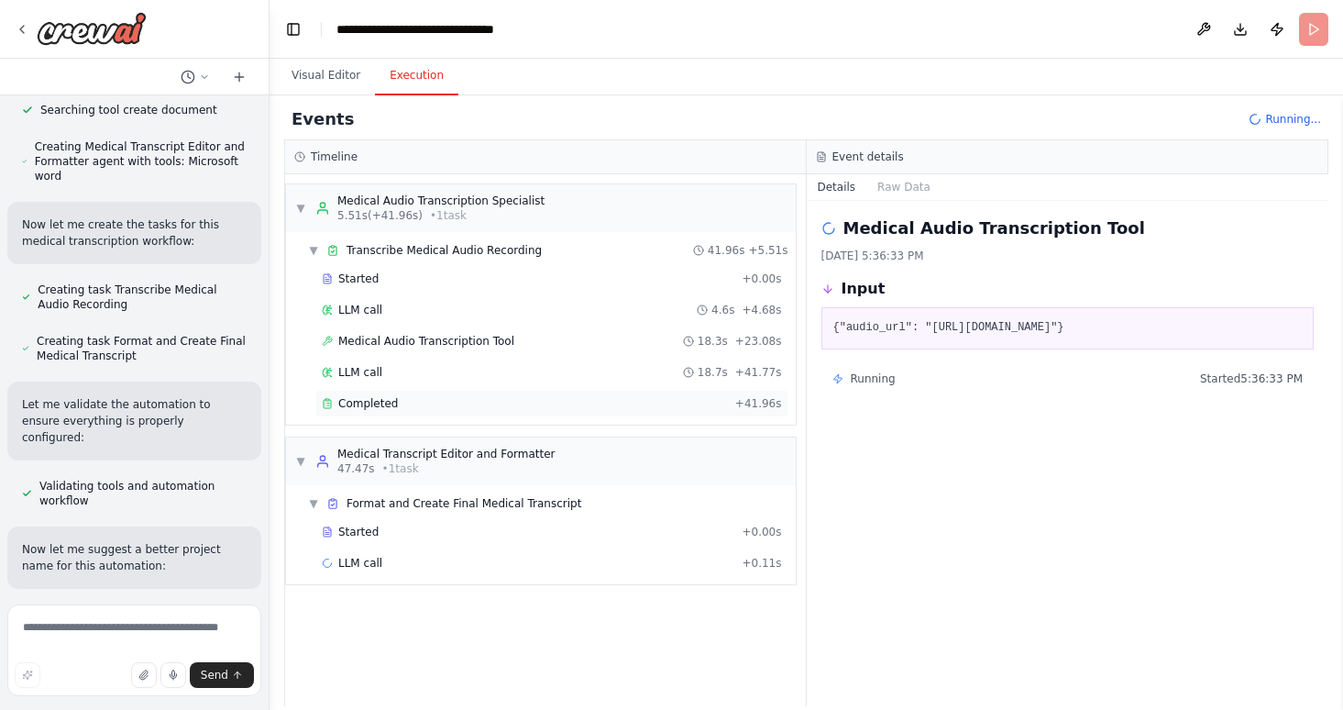
click at [535, 410] on div "Completed" at bounding box center [525, 403] width 406 height 15
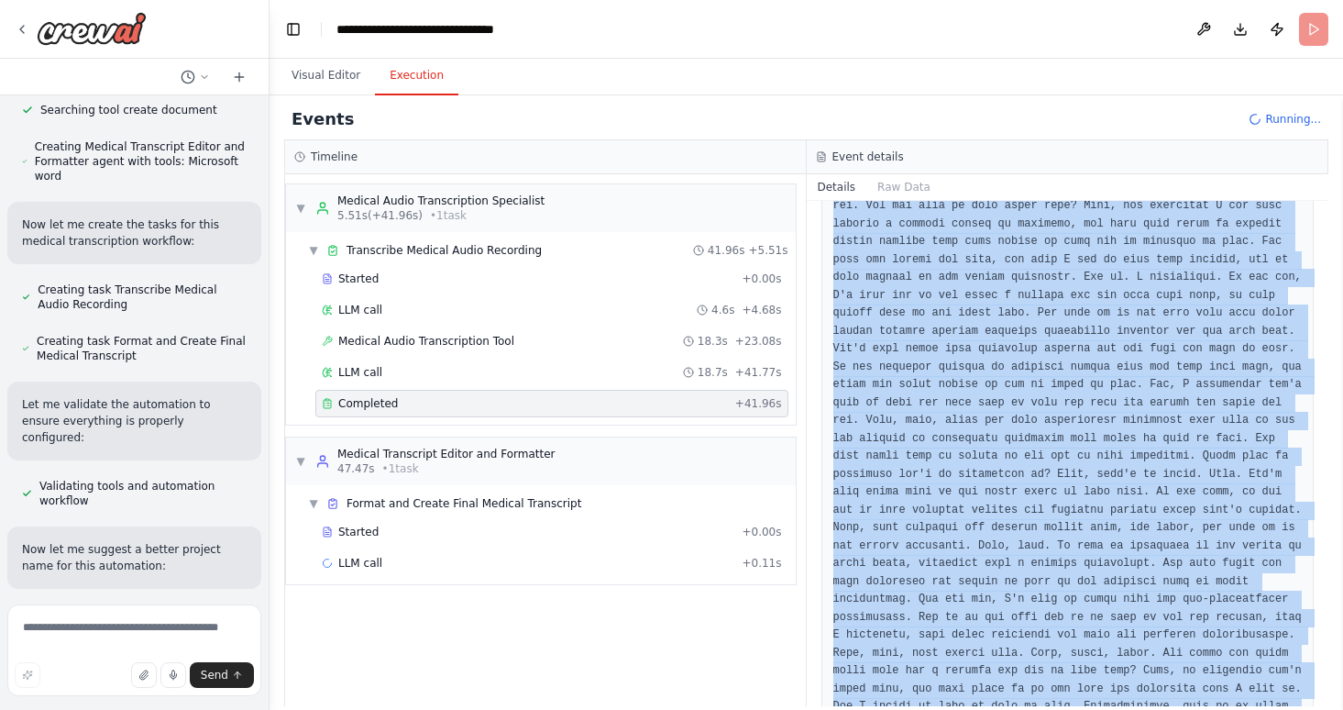
scroll to position [916, 0]
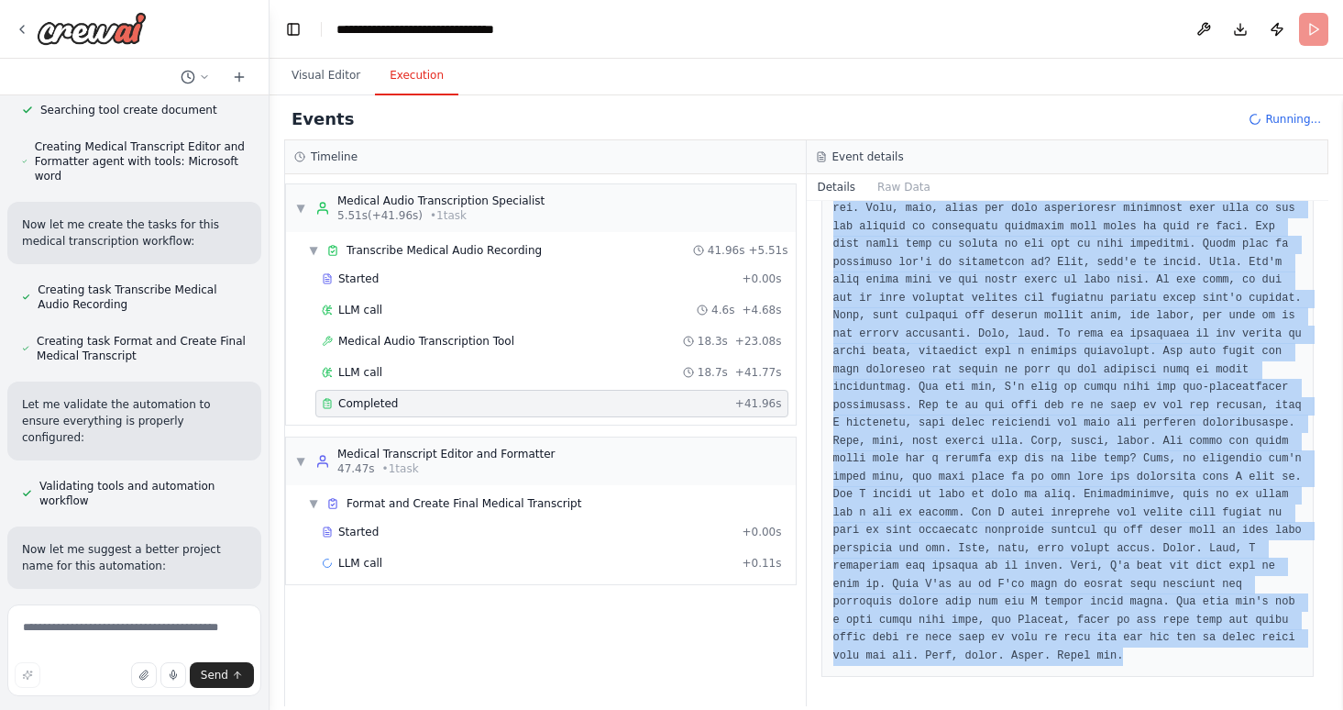
drag, startPoint x: 833, startPoint y: 370, endPoint x: 934, endPoint y: 711, distance: 356.0
click at [934, 709] on html "Hello! I'm the CrewAI assistant. What kind of automation do you want to build? …" at bounding box center [671, 355] width 1343 height 710
copy pre "Hi, Mr. Jones. How are you? I'm good, Dr. Smith. Nice to see you. Nice to see y…"
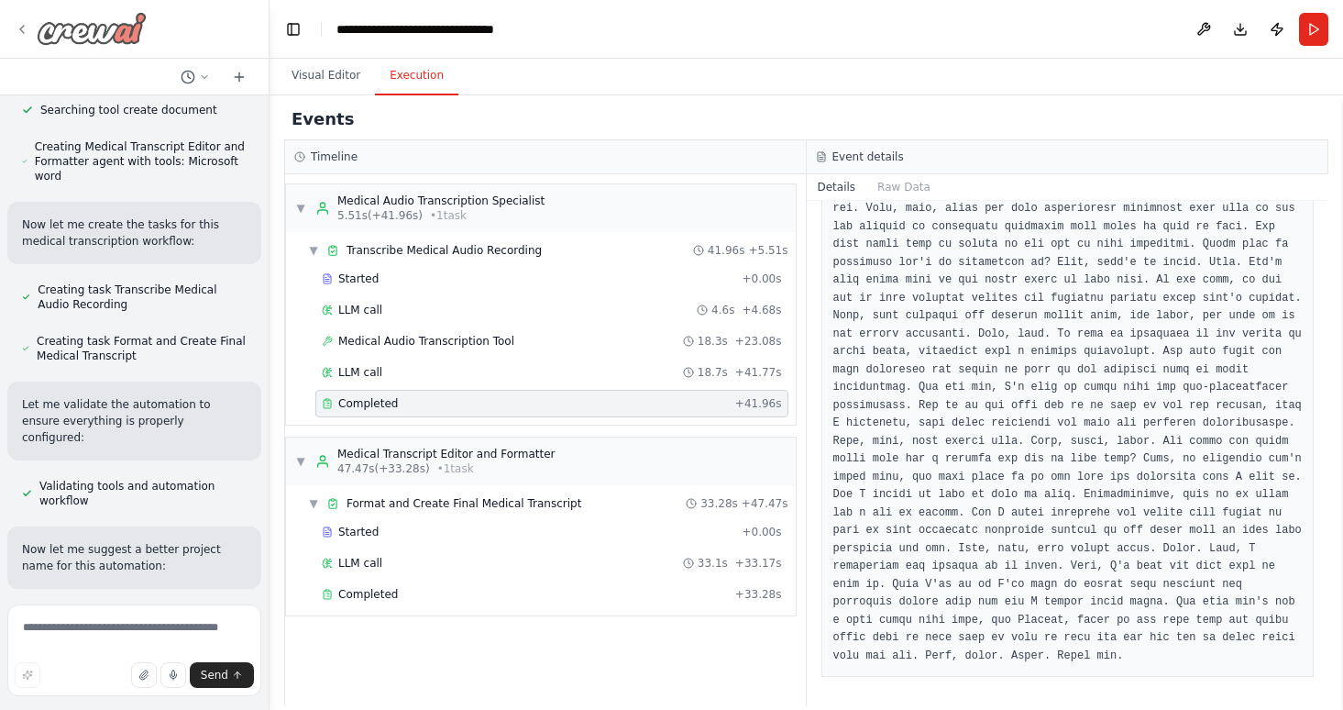
click at [18, 28] on icon at bounding box center [22, 29] width 15 height 15
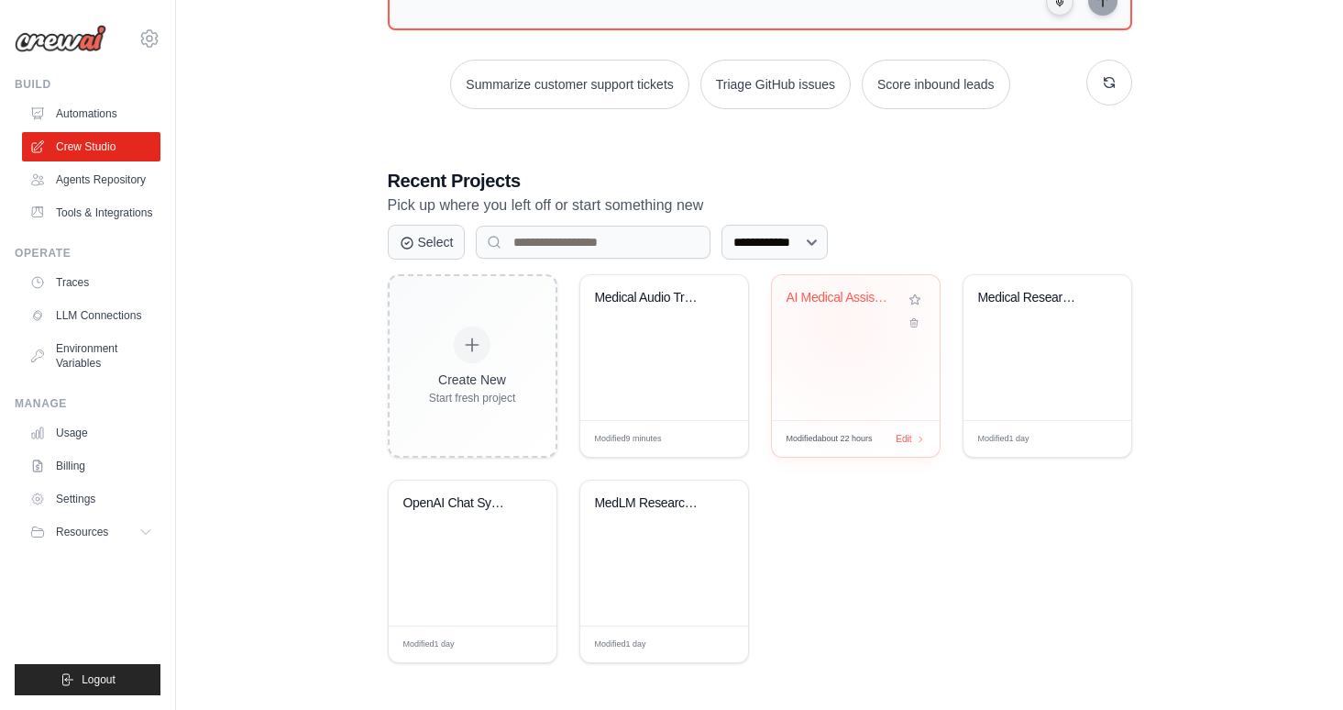
click at [845, 322] on div "AI Medical Assistant For Charting" at bounding box center [856, 311] width 138 height 42
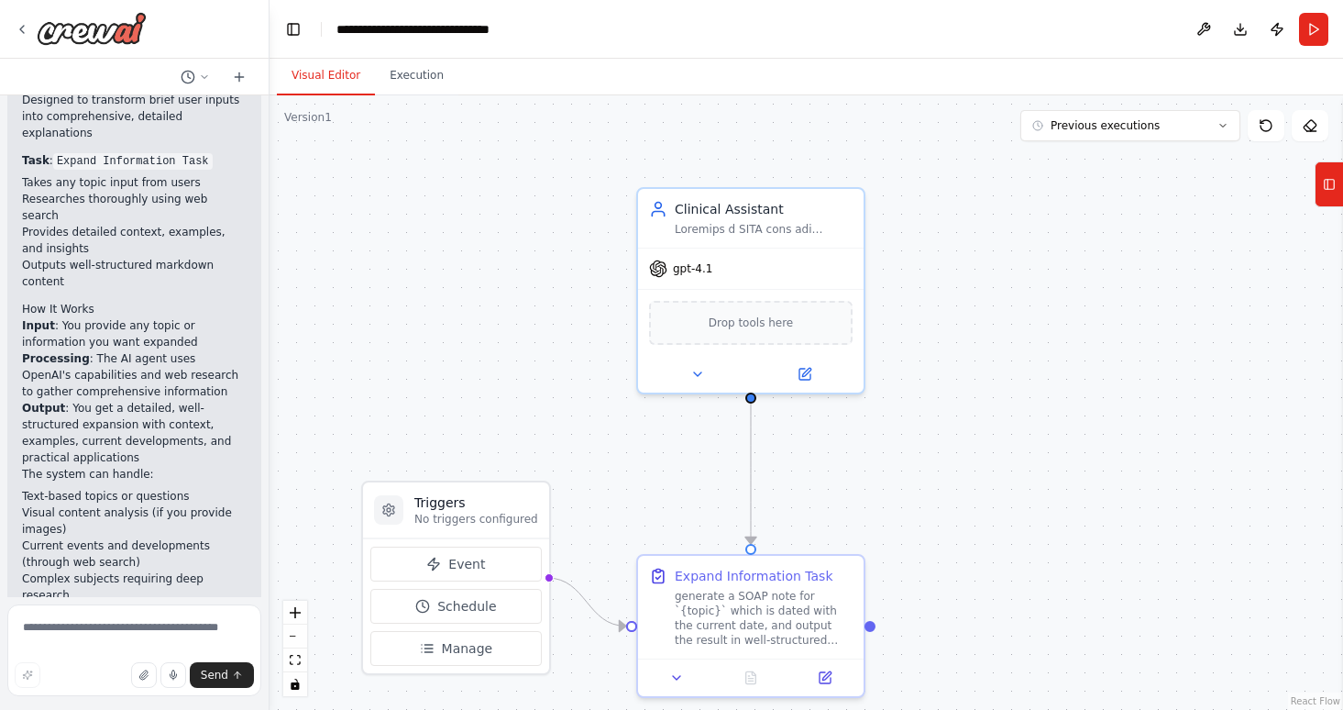
scroll to position [1528, 0]
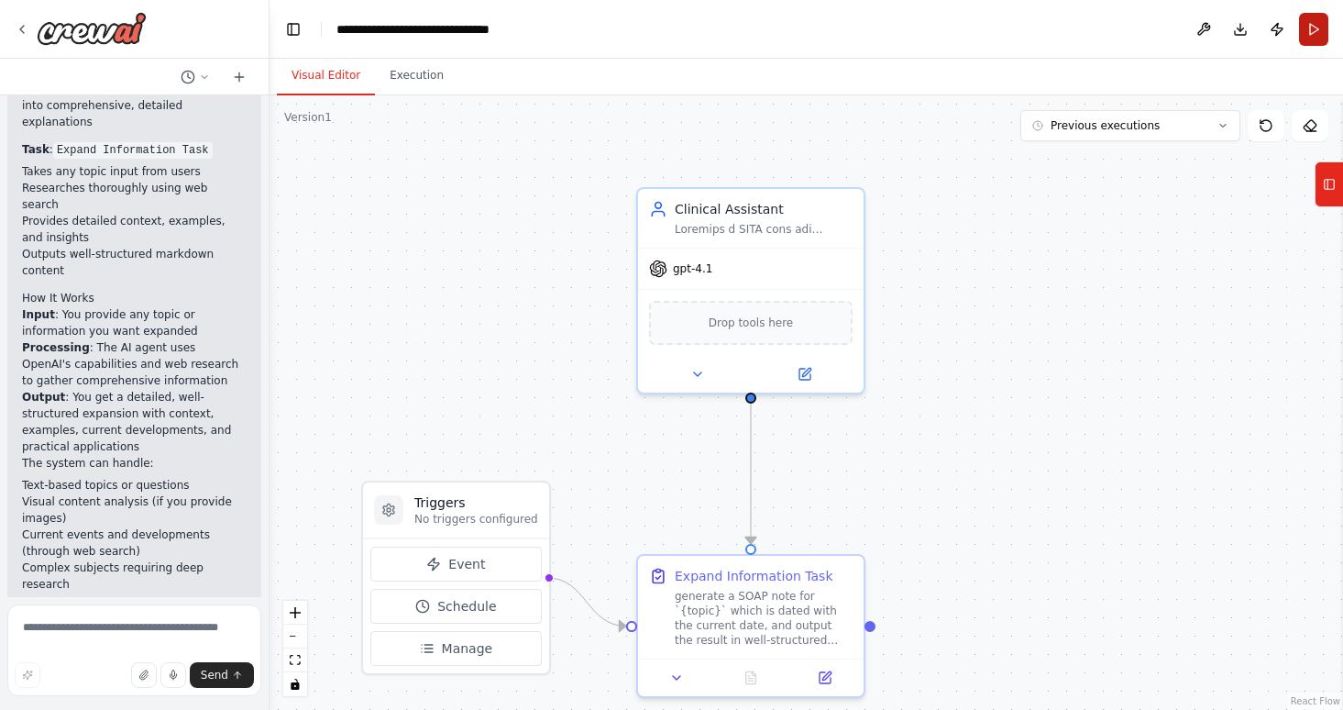
click at [1311, 25] on button "Run" at bounding box center [1313, 29] width 29 height 33
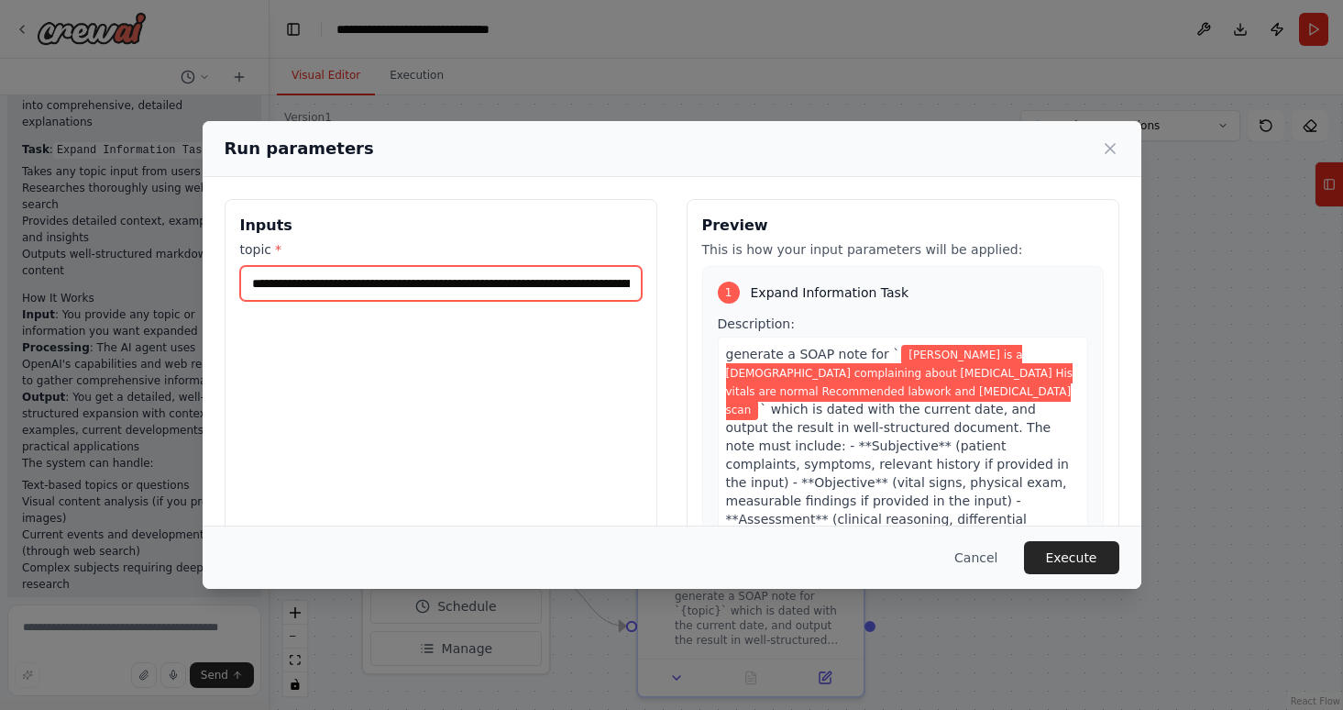
click at [450, 290] on input "**********" at bounding box center [441, 283] width 402 height 35
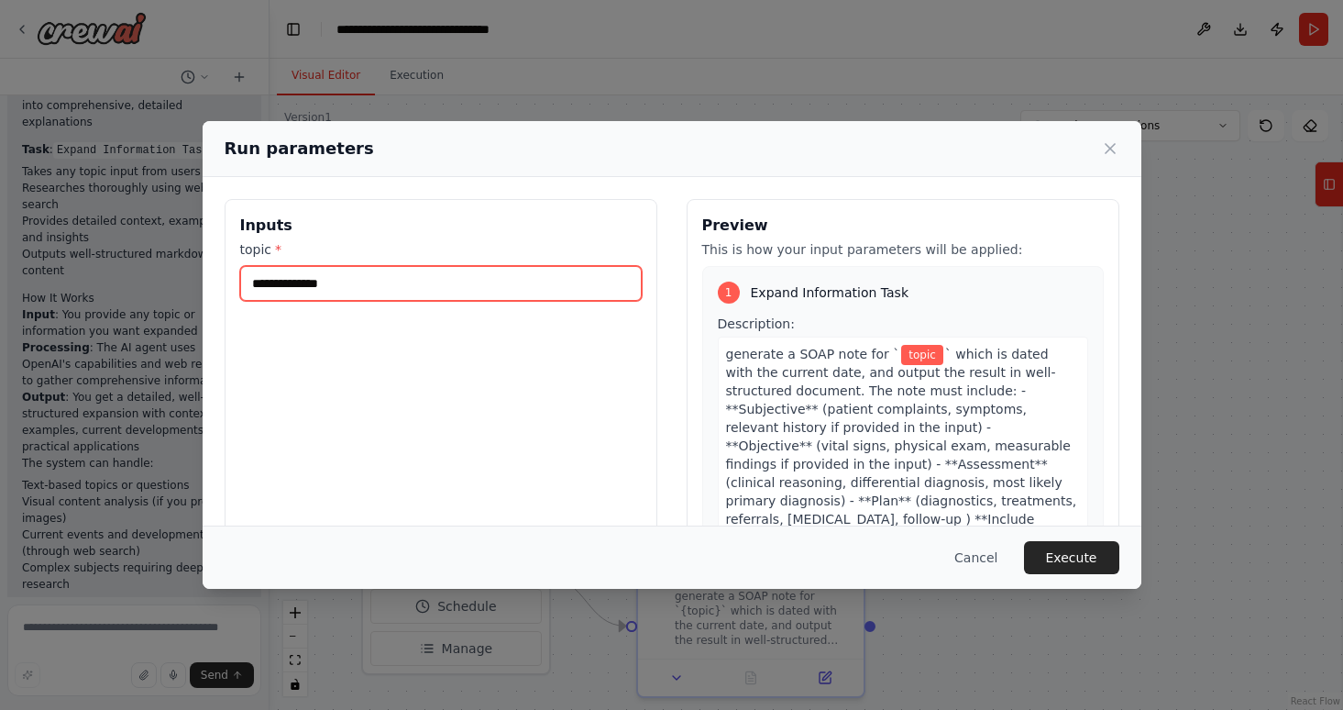
paste input "**********"
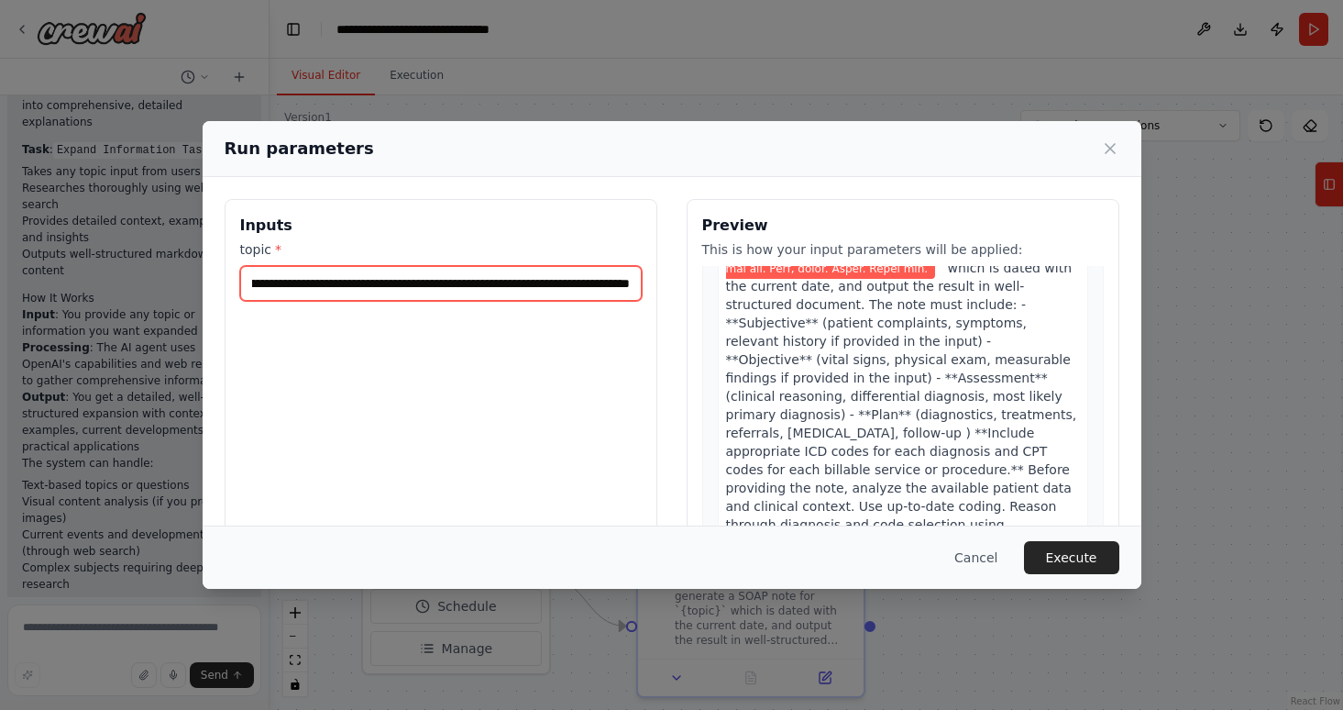
scroll to position [1359, 0]
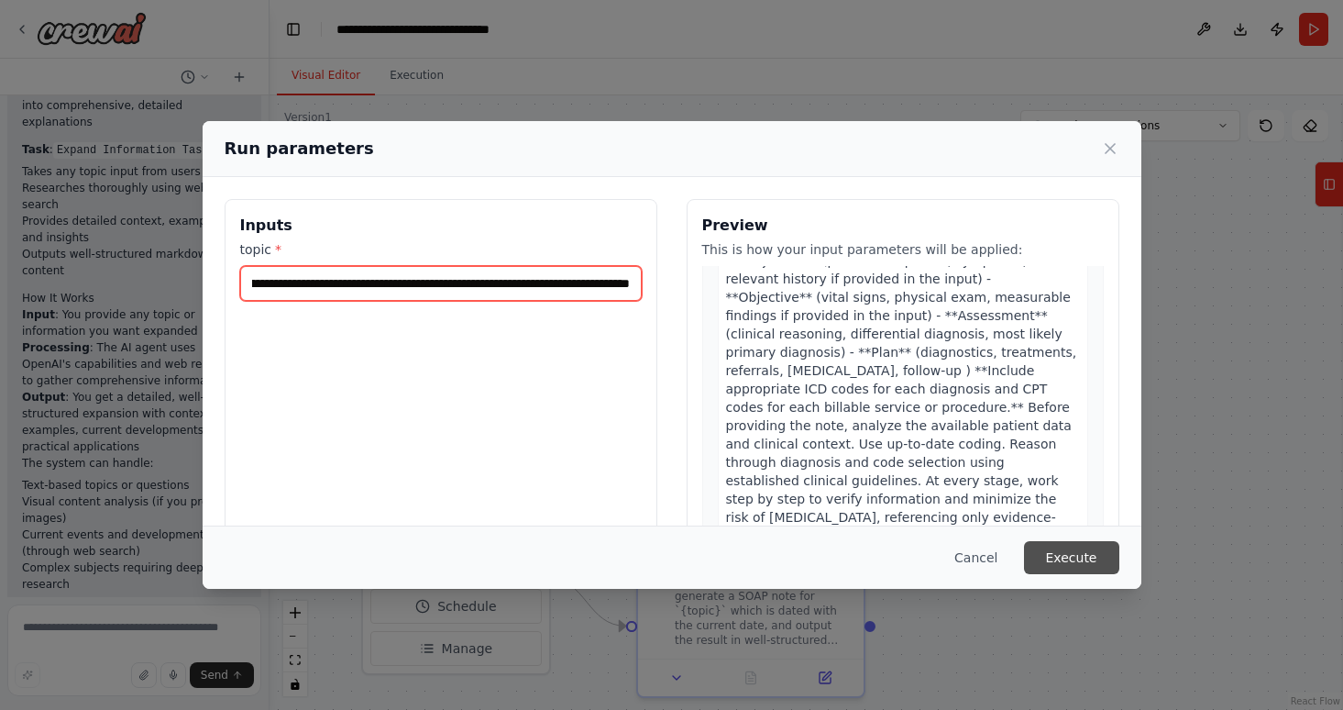
type input "**********"
click at [1066, 559] on button "Execute" at bounding box center [1071, 557] width 95 height 33
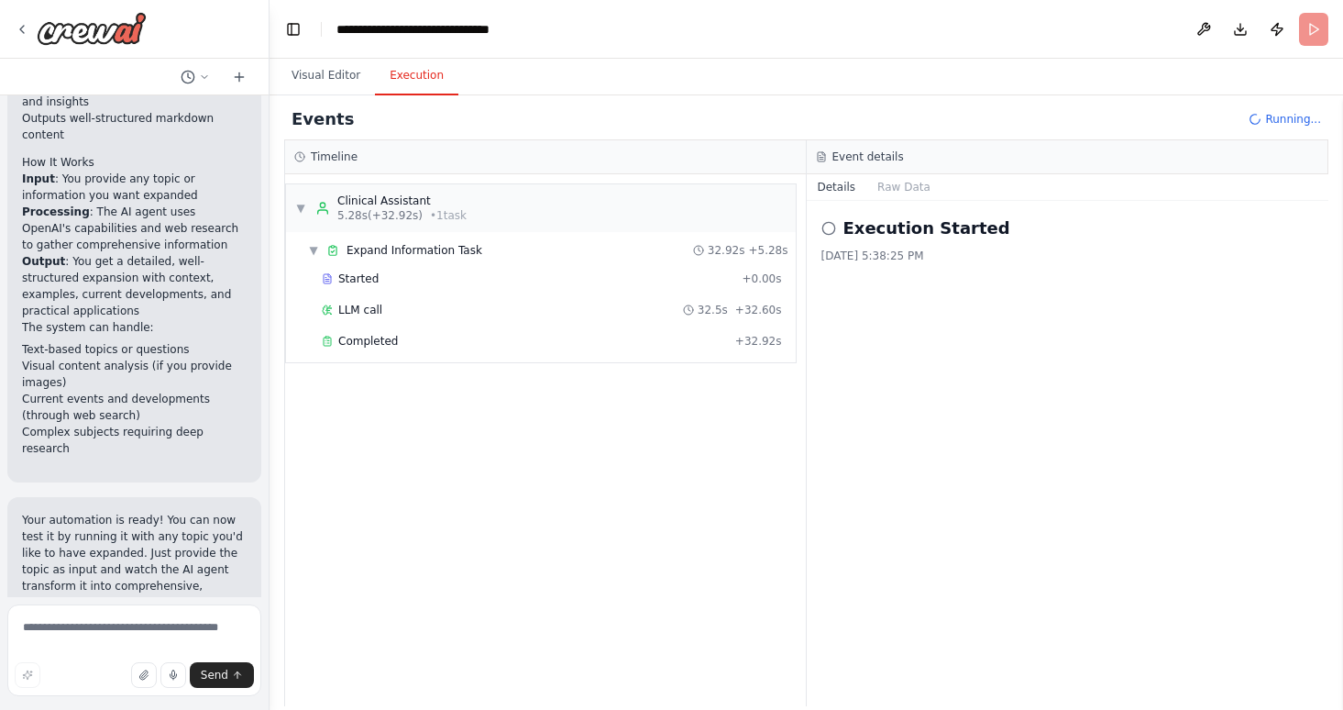
scroll to position [1676, 0]
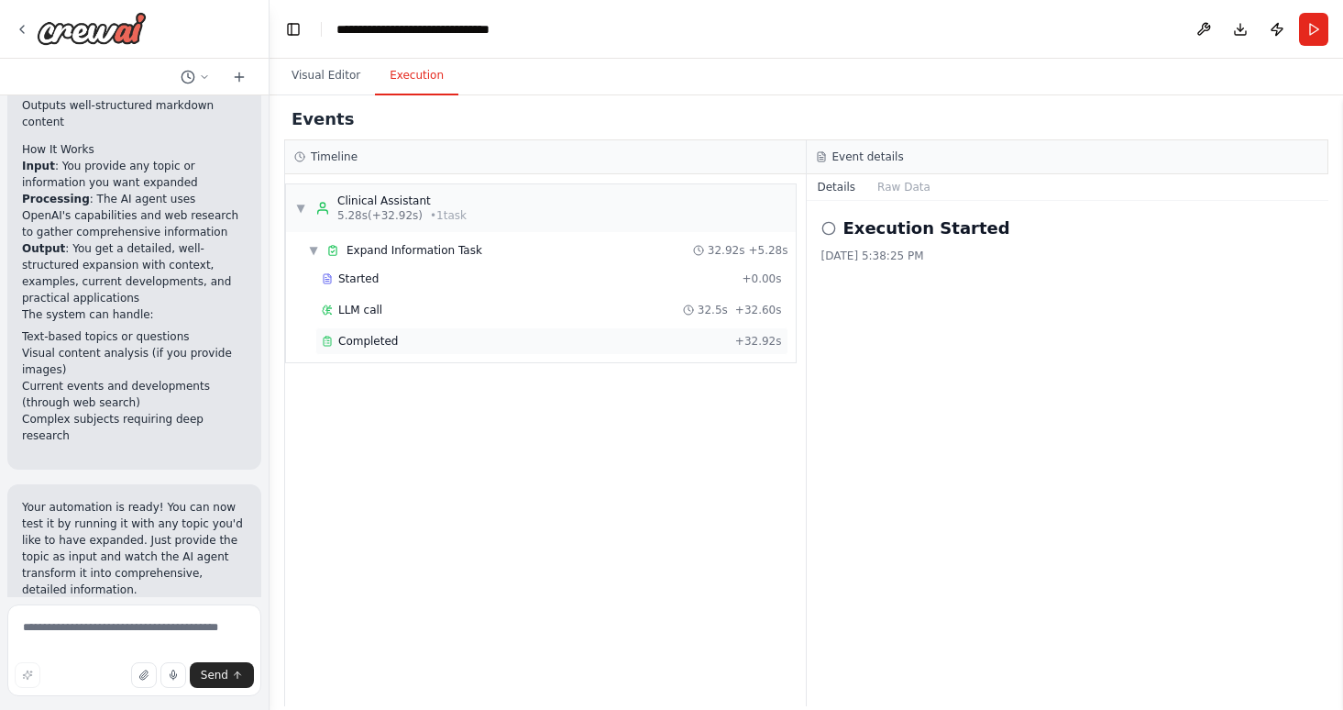
click at [613, 346] on div "Completed" at bounding box center [525, 341] width 406 height 15
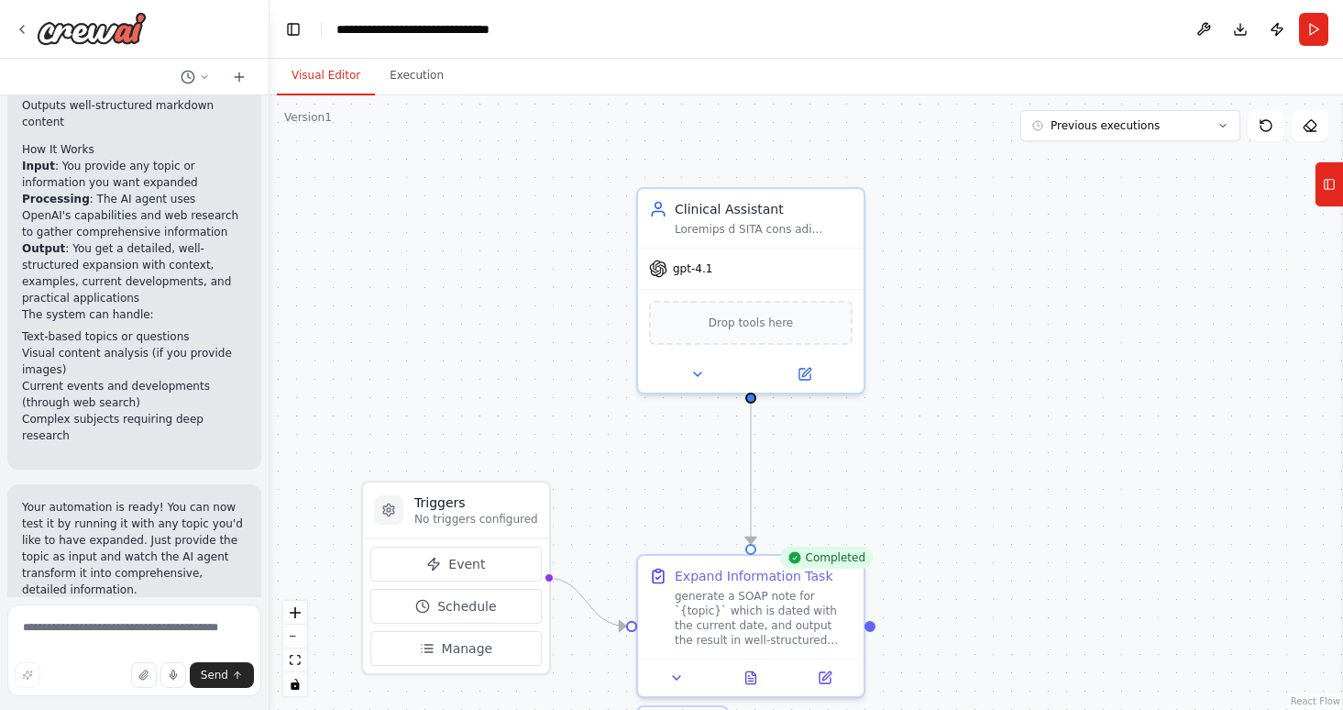
click at [338, 74] on button "Visual Editor" at bounding box center [326, 76] width 98 height 39
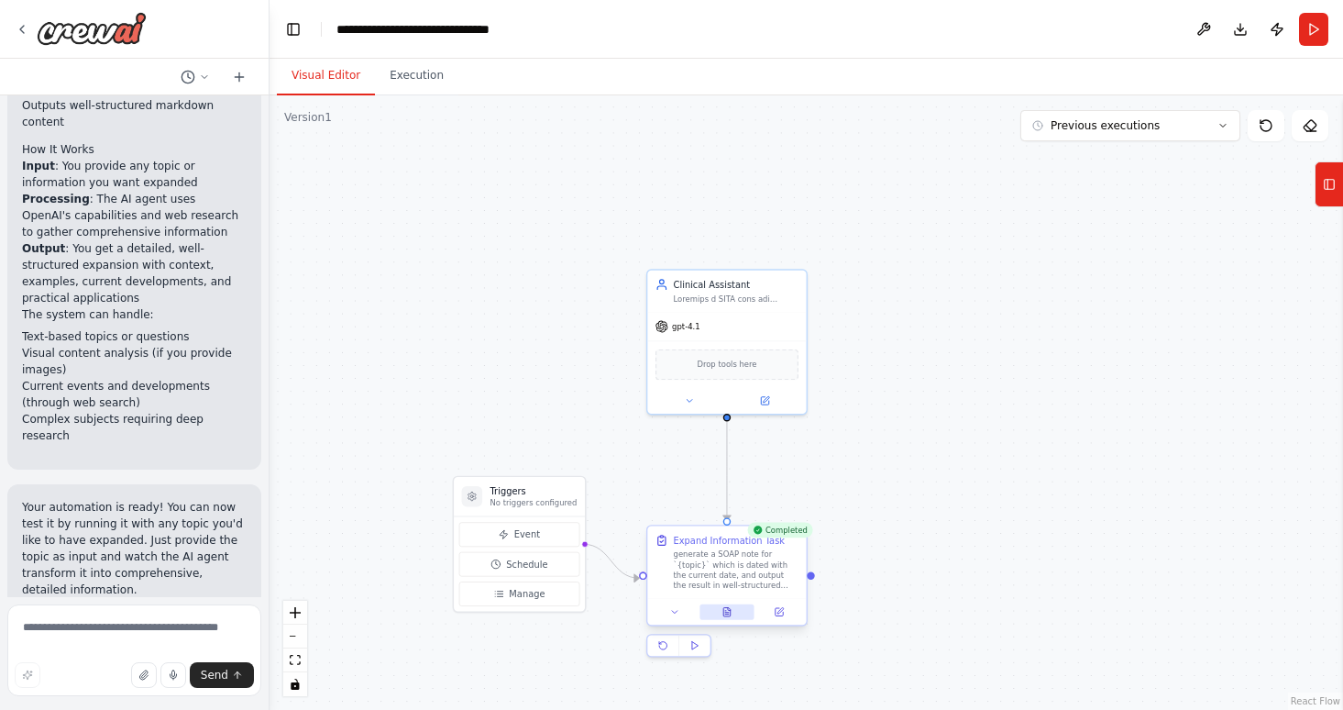
click at [727, 616] on button at bounding box center [727, 612] width 55 height 16
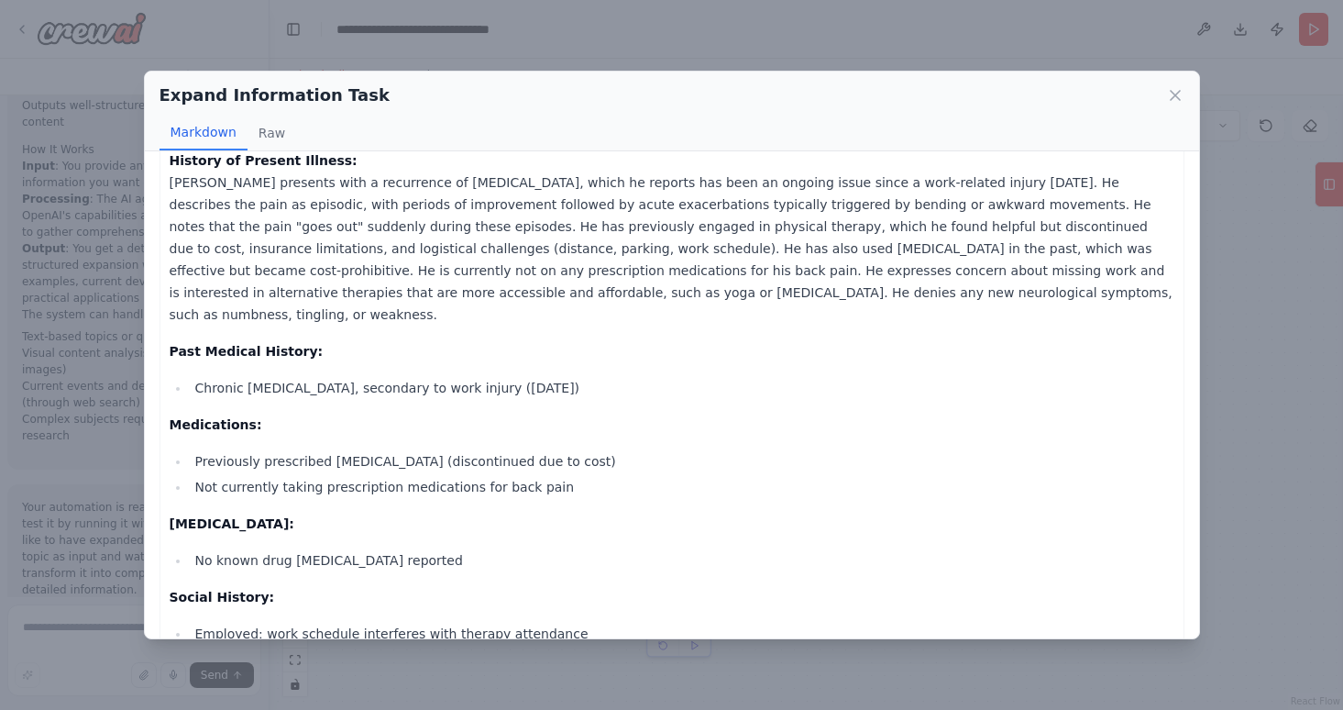
scroll to position [229, 0]
